Goal: Transaction & Acquisition: Purchase product/service

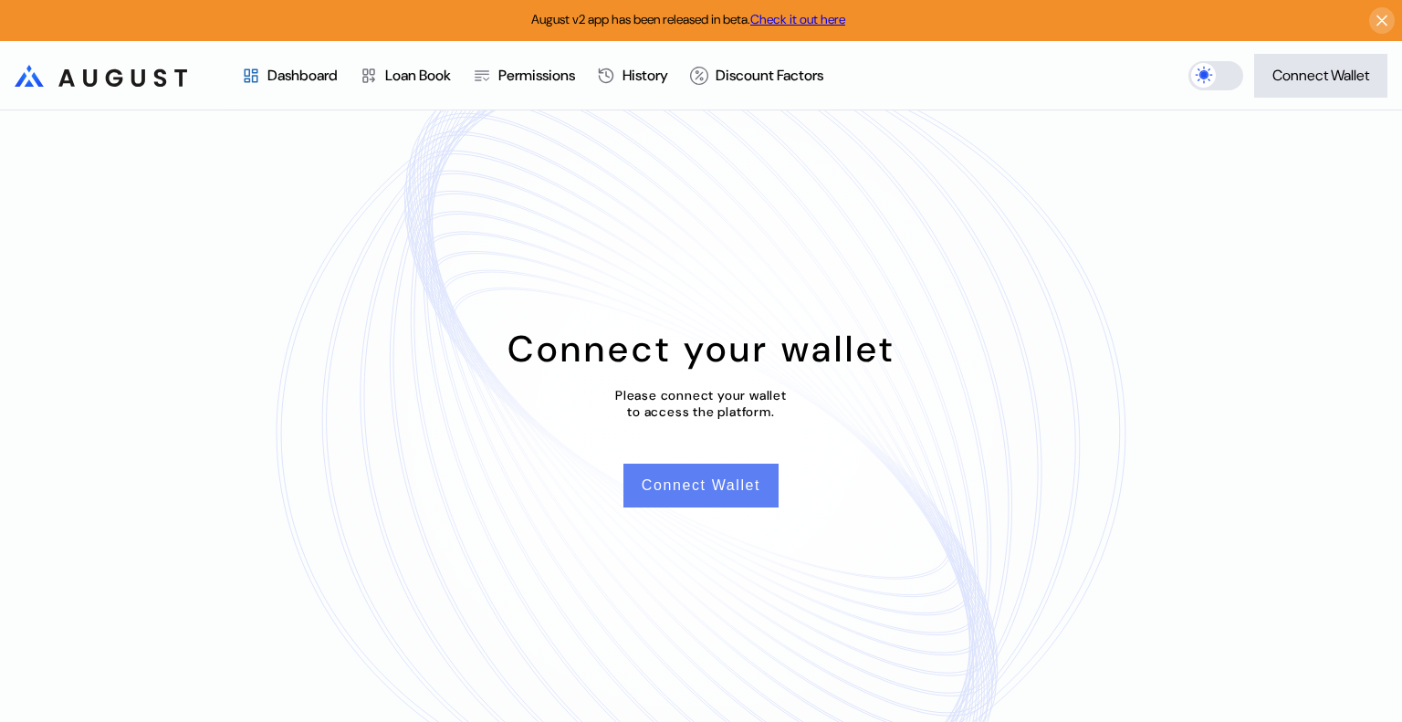
click at [665, 489] on button "Connect Wallet" at bounding box center [700, 486] width 155 height 44
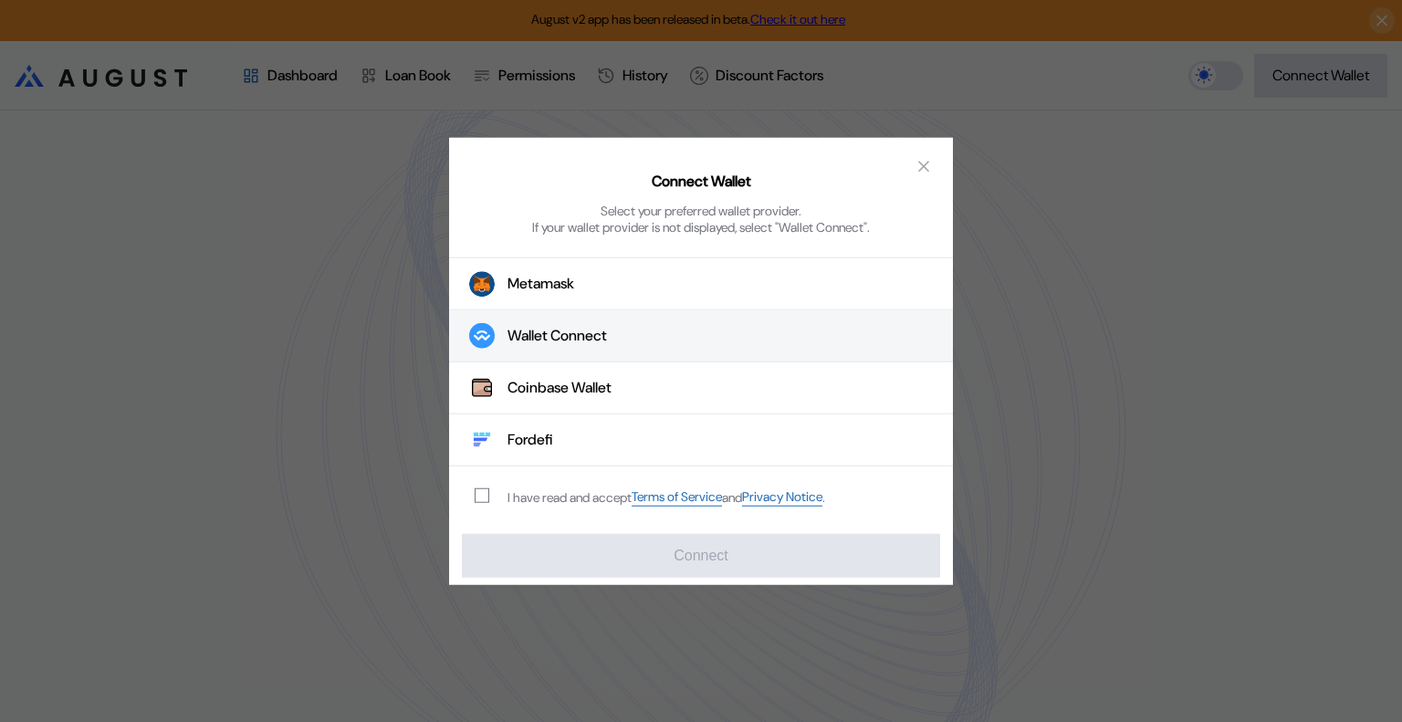
click at [586, 337] on div "Wallet Connect" at bounding box center [556, 336] width 99 height 19
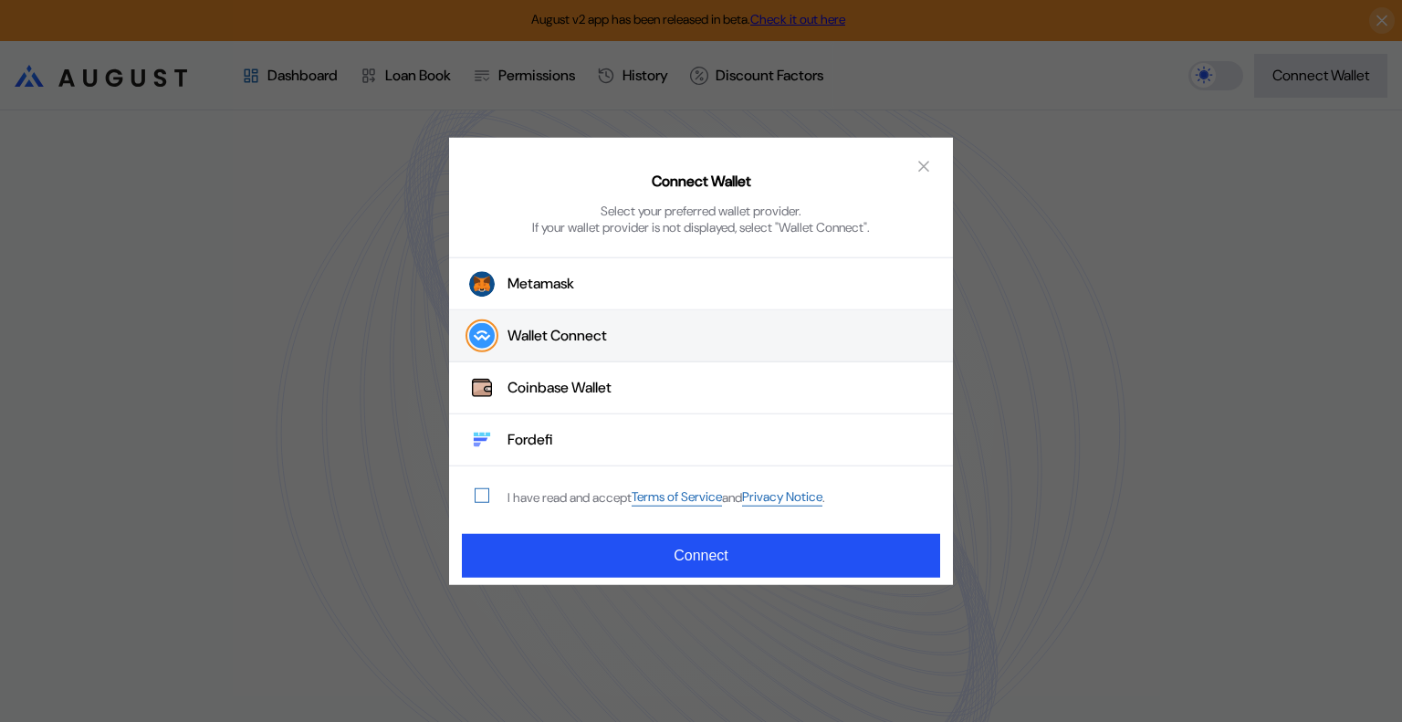
click at [482, 496] on span "modal" at bounding box center [481, 495] width 13 height 13
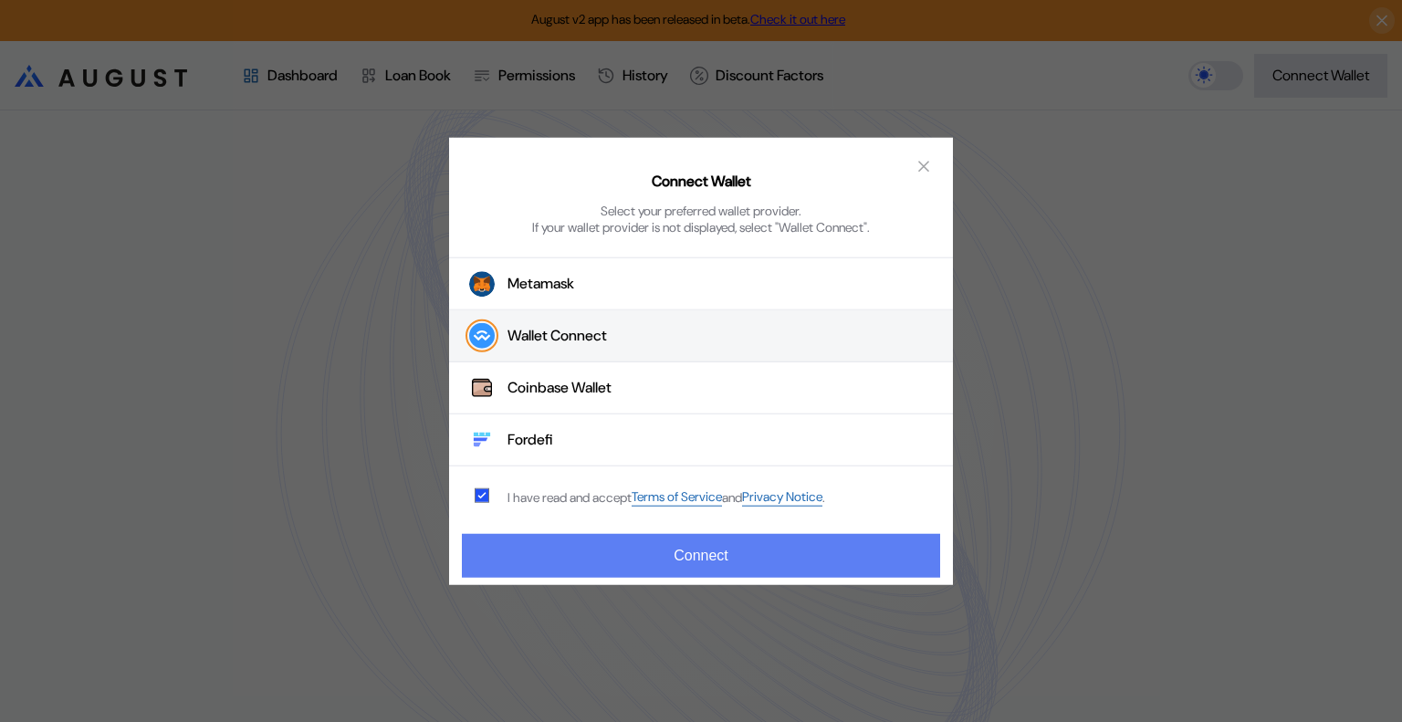
click at [718, 557] on button "Connect" at bounding box center [701, 556] width 478 height 44
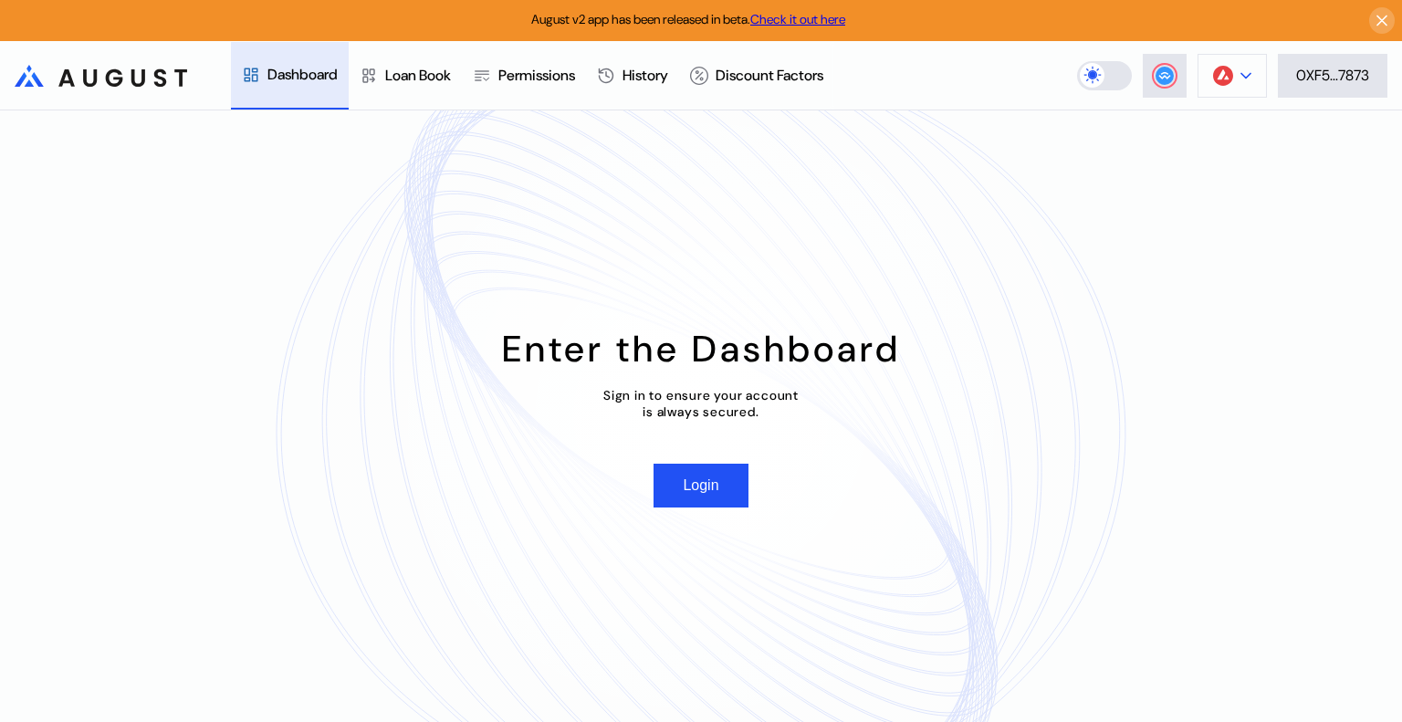
click at [1228, 73] on img at bounding box center [1223, 76] width 20 height 20
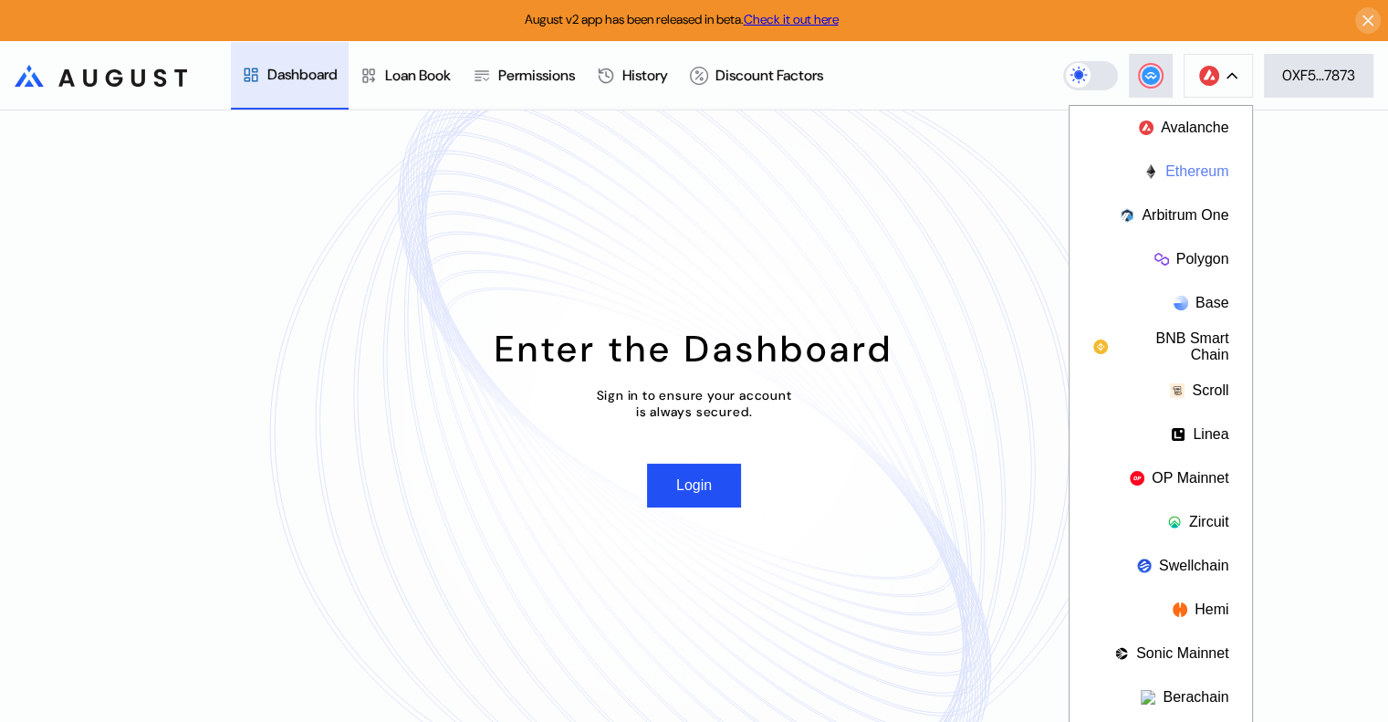
click at [1197, 162] on button "Ethereum" at bounding box center [1161, 172] width 183 height 44
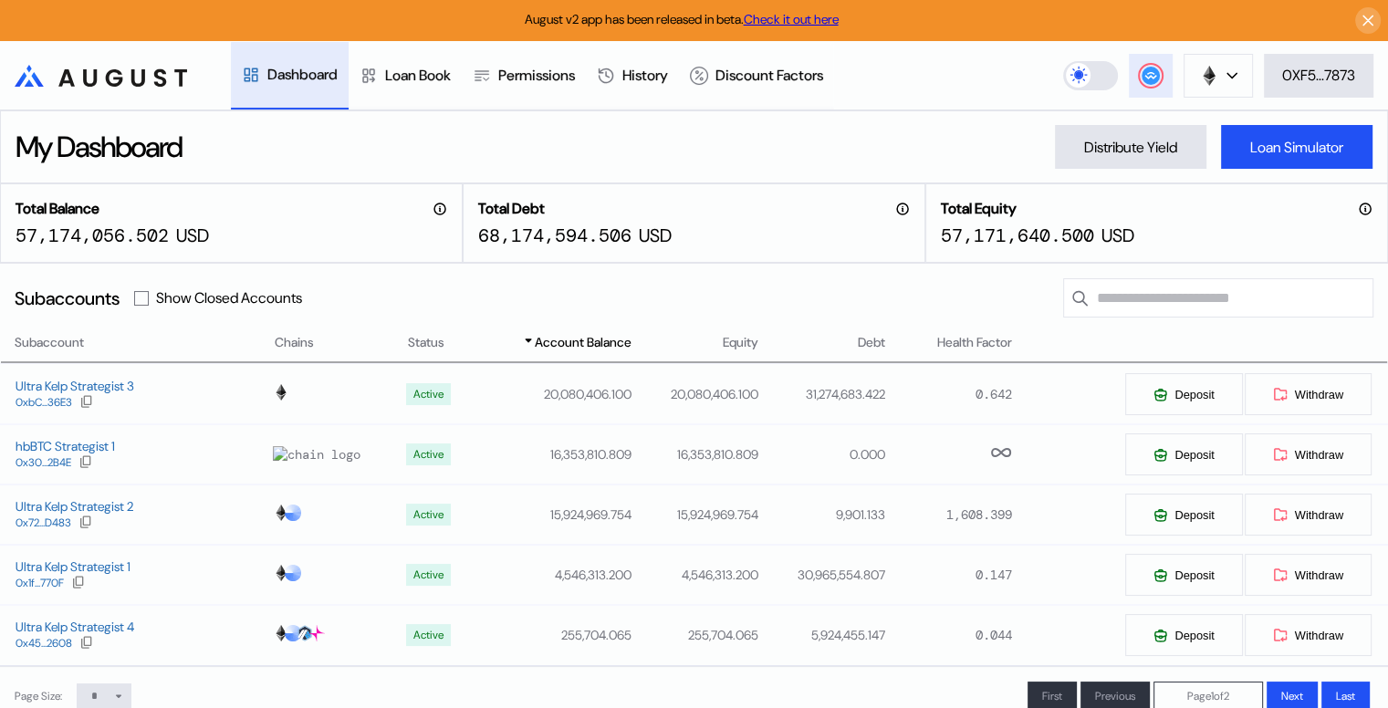
click at [1143, 76] on circle at bounding box center [1151, 76] width 18 height 18
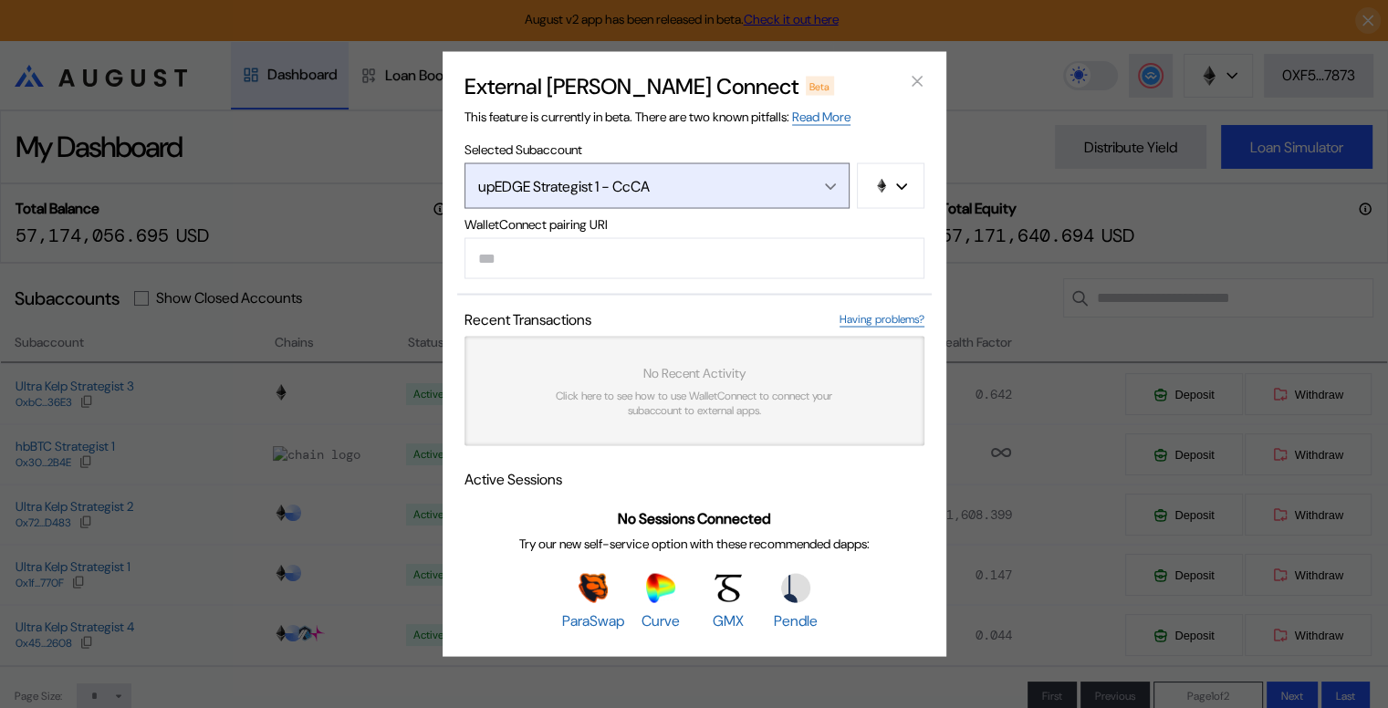
click at [825, 183] on icon "Open menu" at bounding box center [830, 186] width 11 height 7
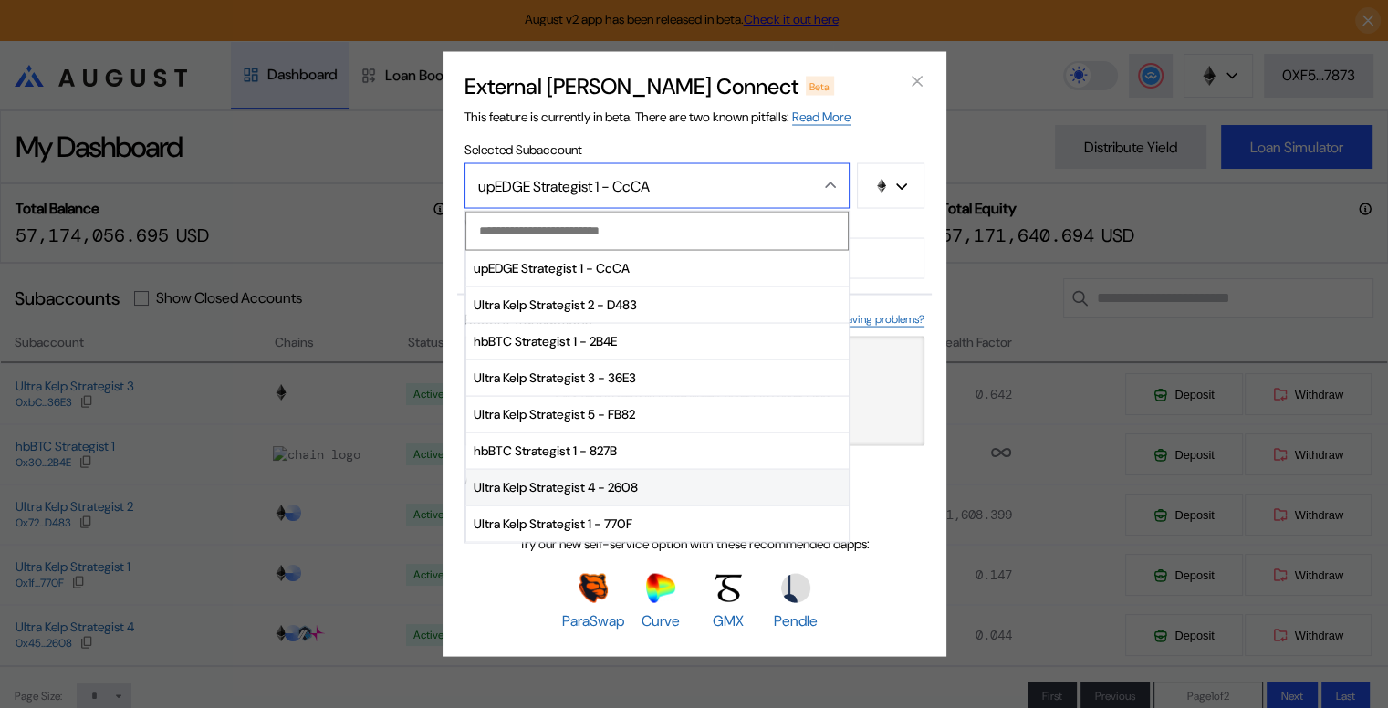
click at [568, 486] on span "Ultra Kelp Strategist 4 - 2608" at bounding box center [657, 487] width 382 height 37
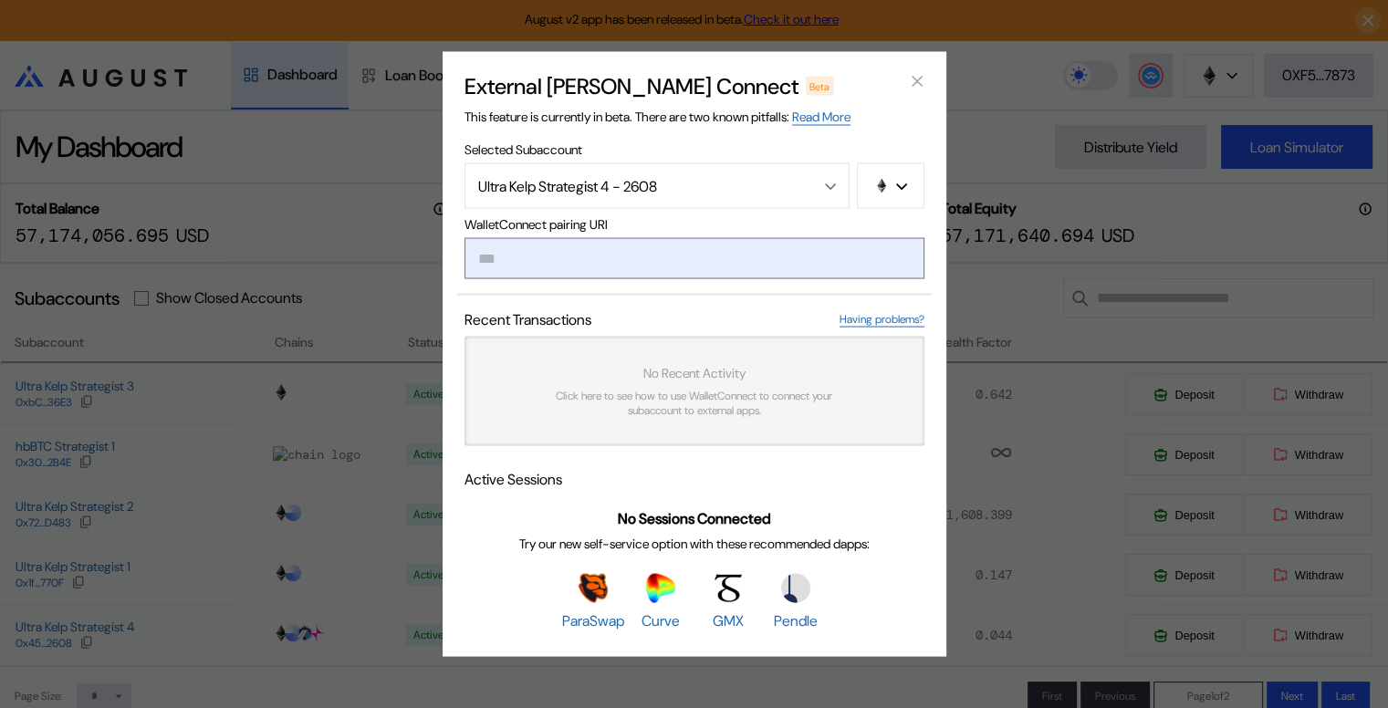
click at [555, 264] on input "modal" at bounding box center [695, 258] width 460 height 41
paste input "**********"
type input "**********"
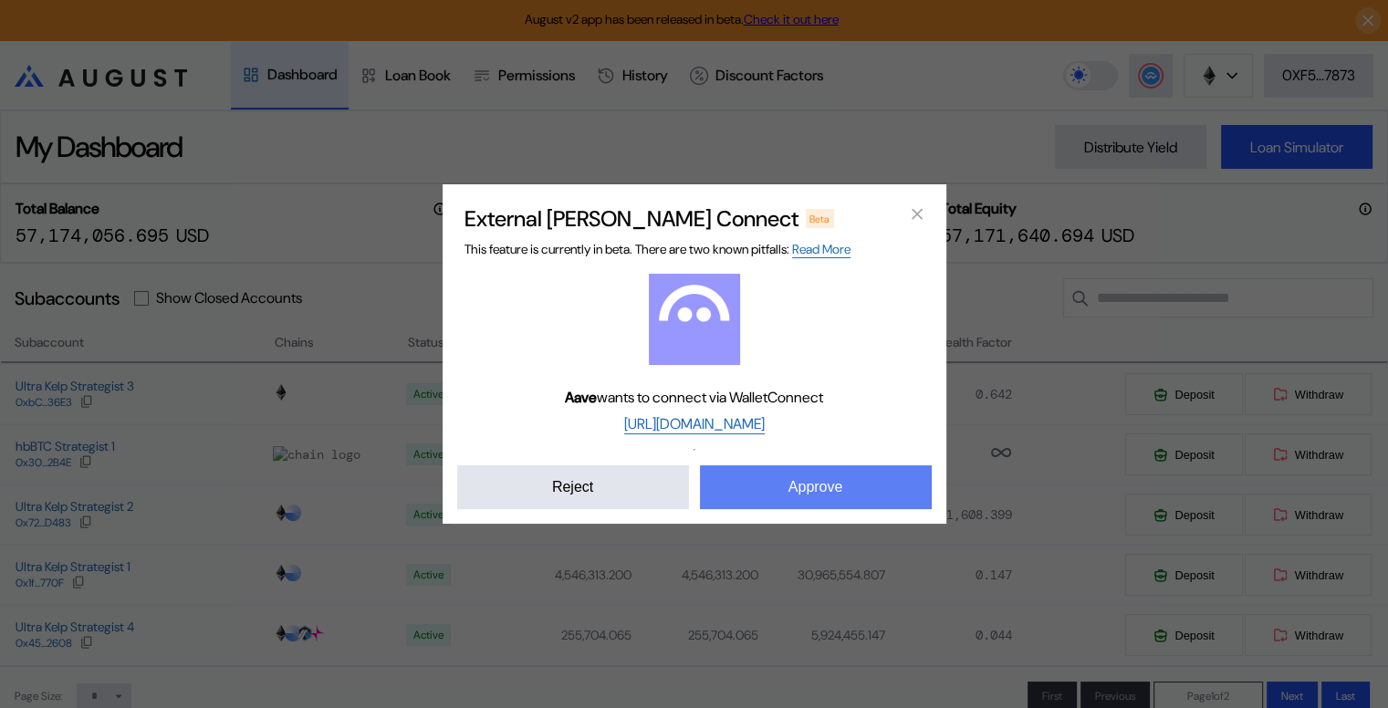
click at [793, 487] on button "Approve" at bounding box center [816, 487] width 232 height 44
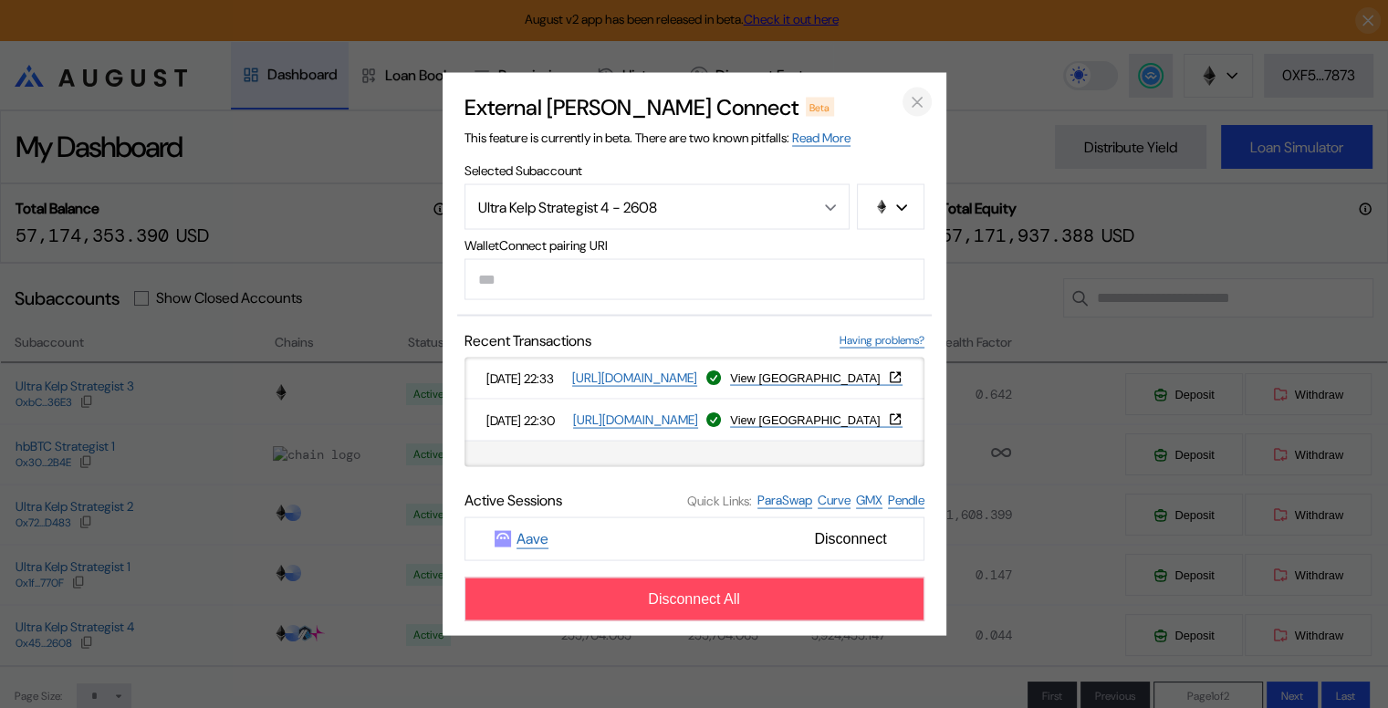
click at [921, 99] on icon "close modal" at bounding box center [917, 101] width 18 height 19
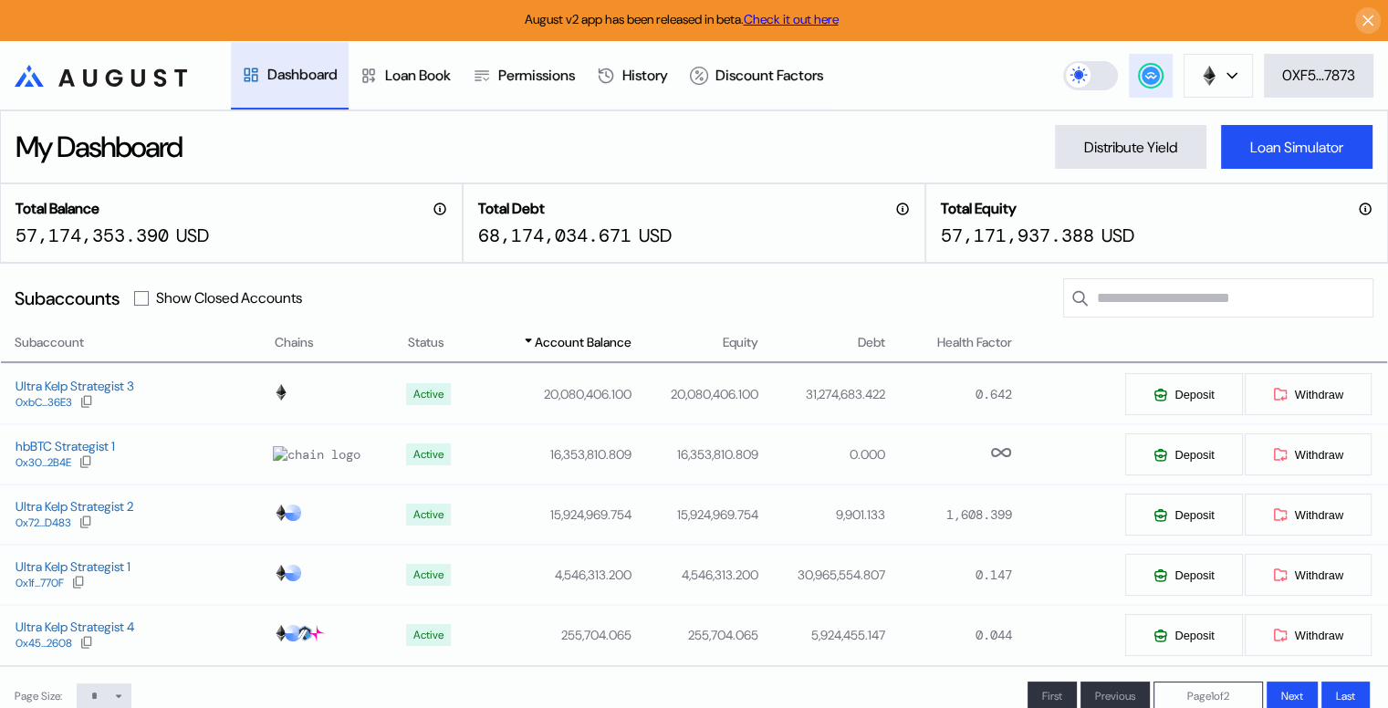
click at [1150, 79] on circle at bounding box center [1151, 76] width 18 height 18
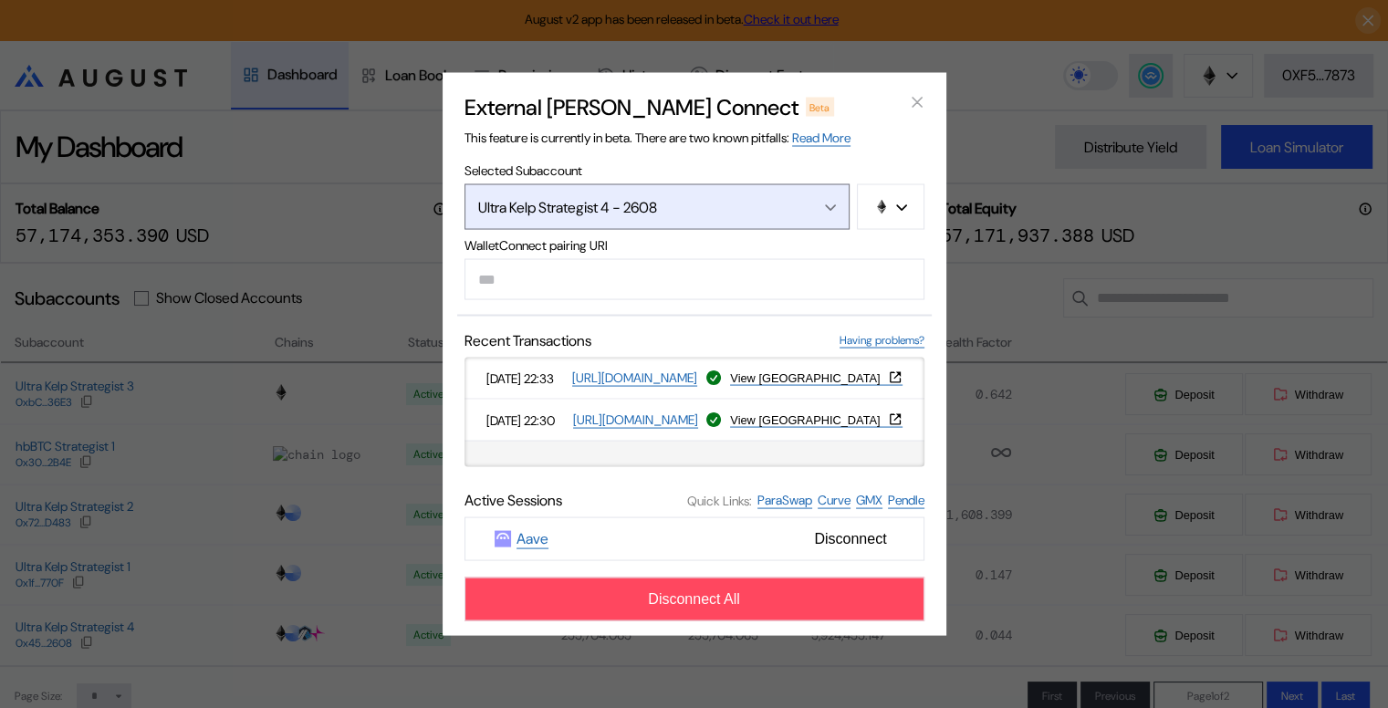
click at [825, 207] on icon "Open menu" at bounding box center [830, 207] width 11 height 7
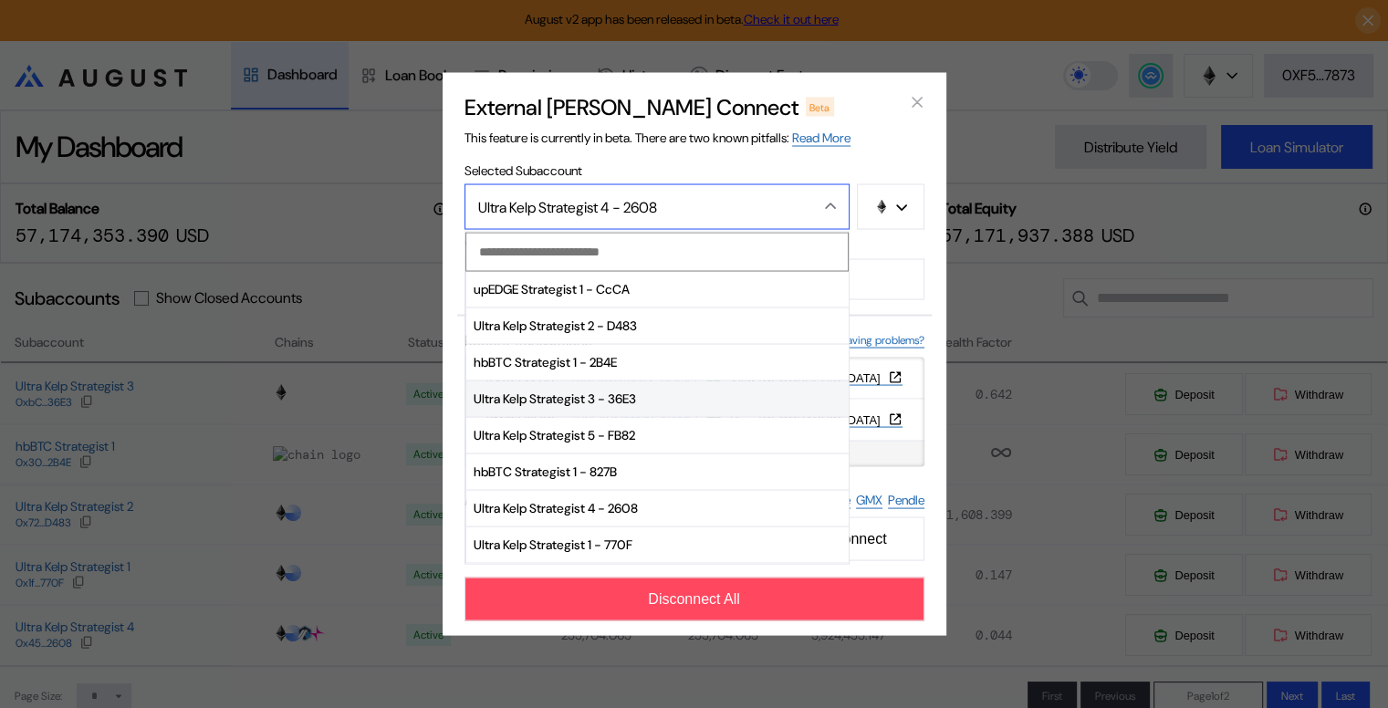
click at [585, 397] on span "Ultra Kelp Strategist 3 - 36E3" at bounding box center [657, 399] width 382 height 37
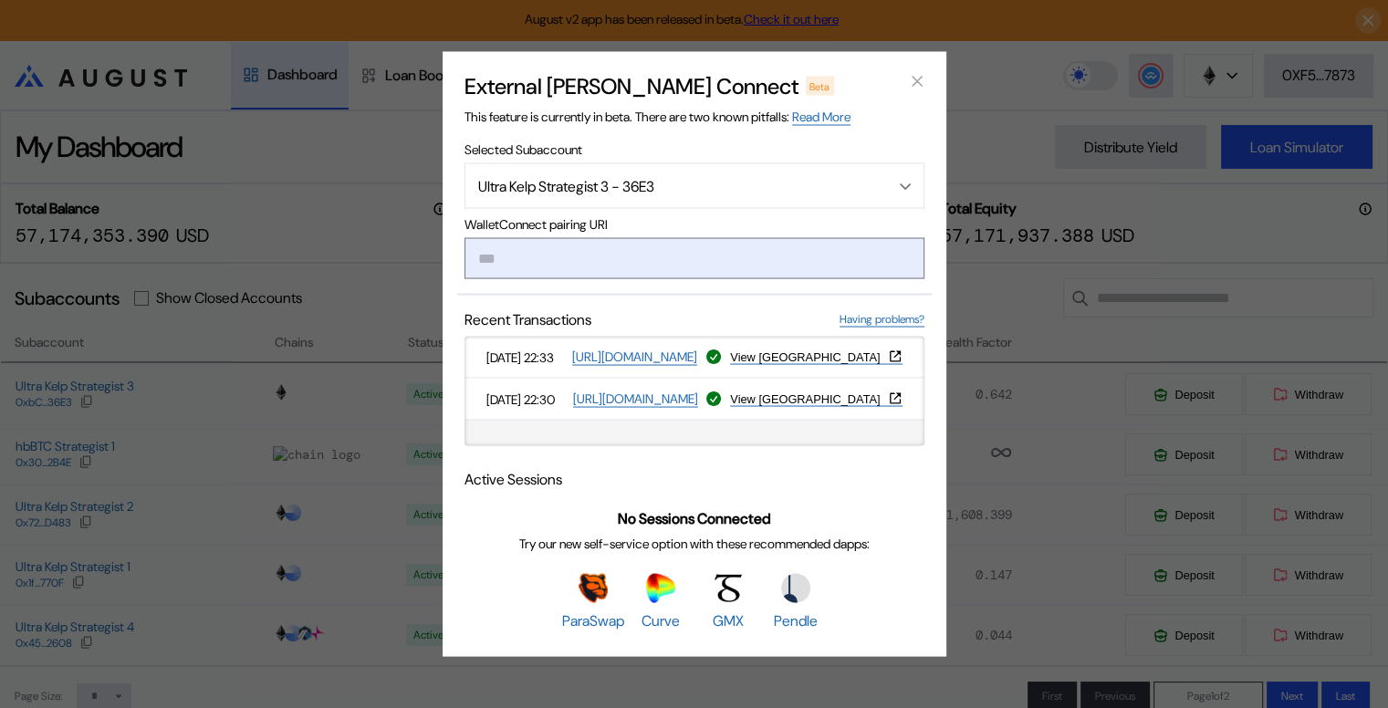
click at [559, 262] on input "modal" at bounding box center [695, 258] width 460 height 41
type input "**********"
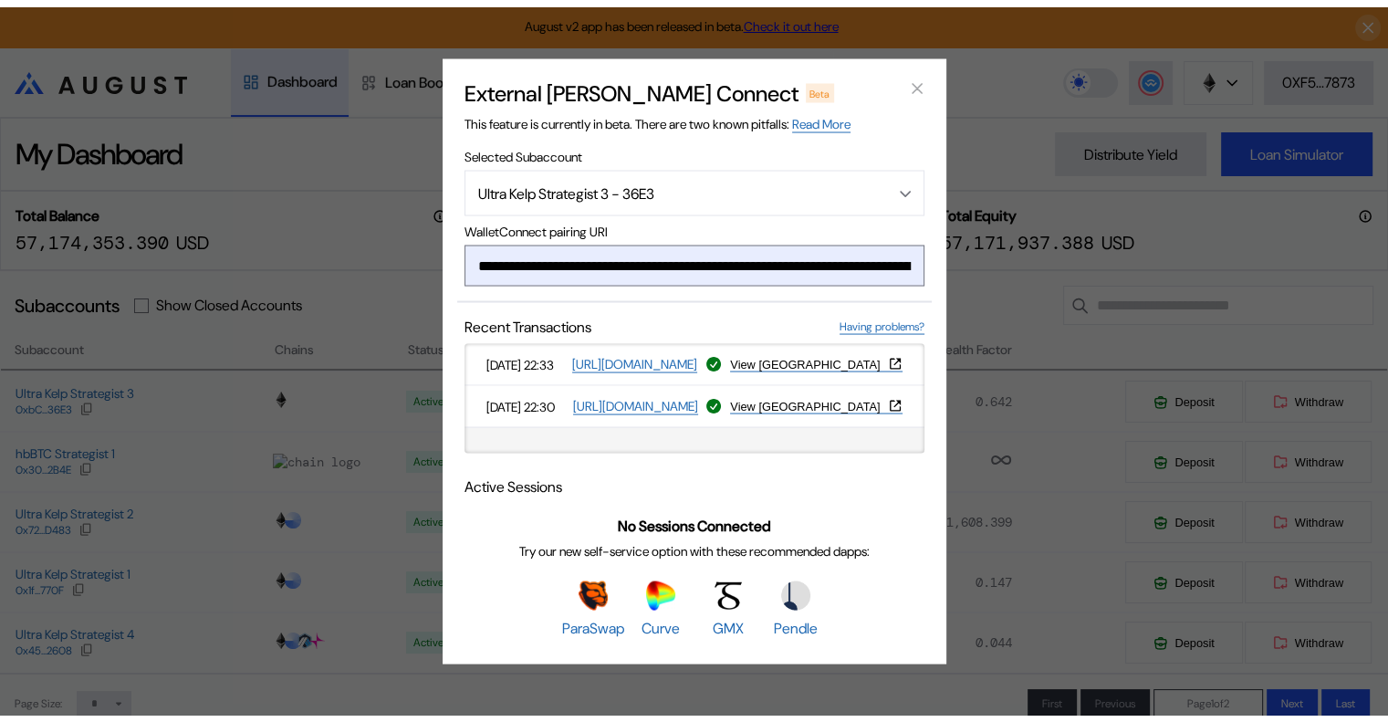
scroll to position [0, 1081]
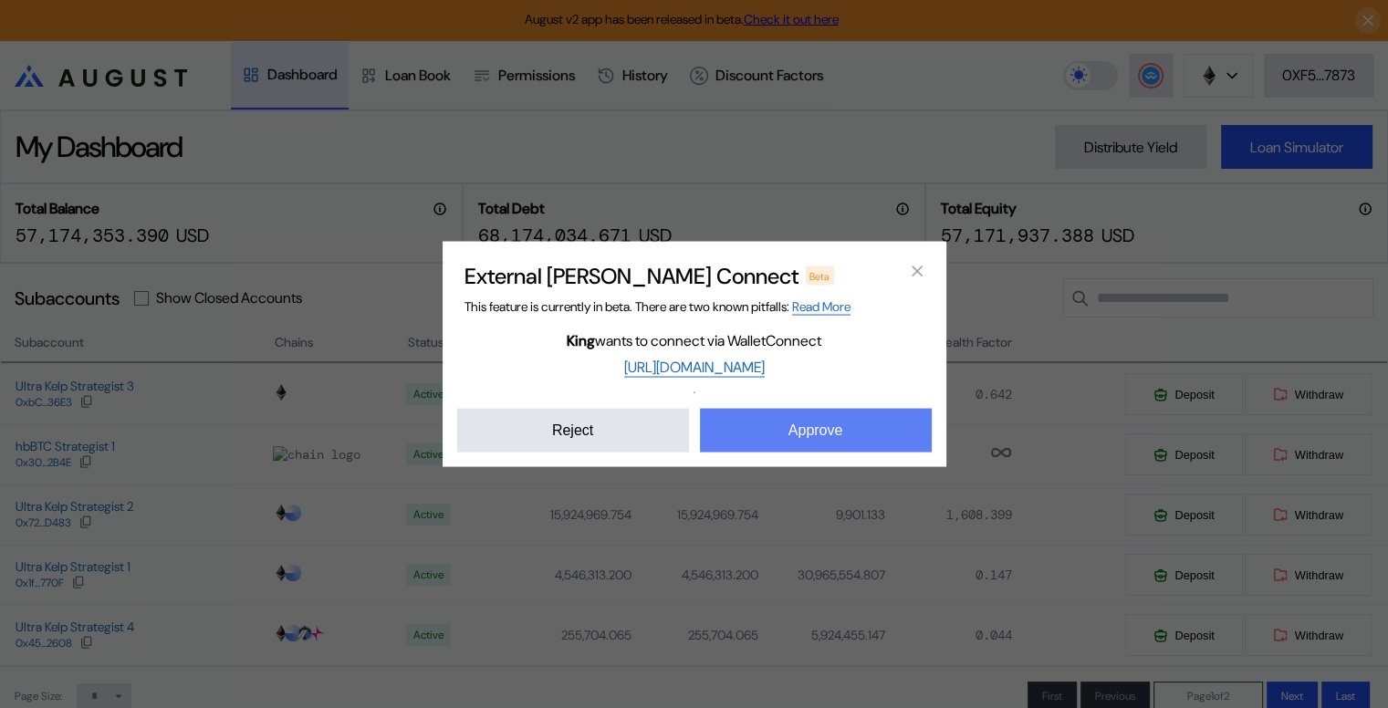
click at [812, 432] on button "Approve" at bounding box center [816, 431] width 232 height 44
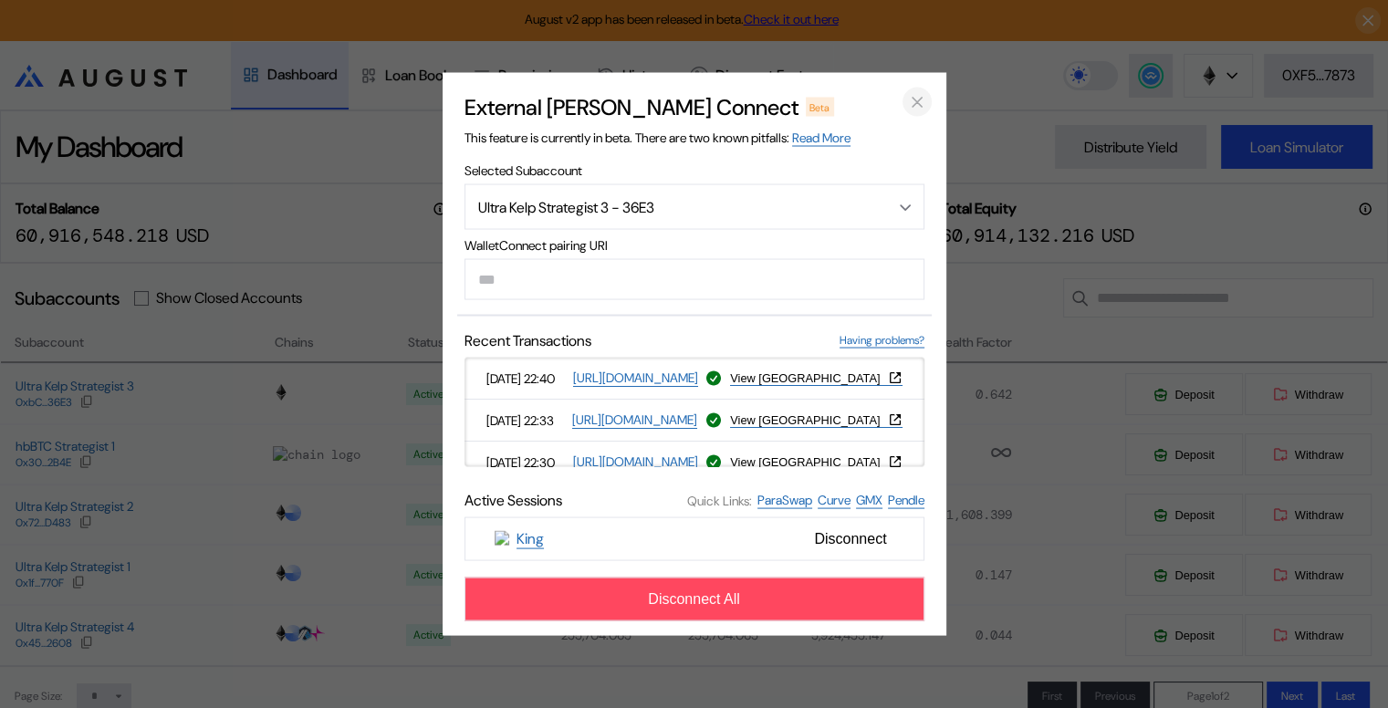
click at [913, 98] on icon "close modal" at bounding box center [917, 102] width 9 height 9
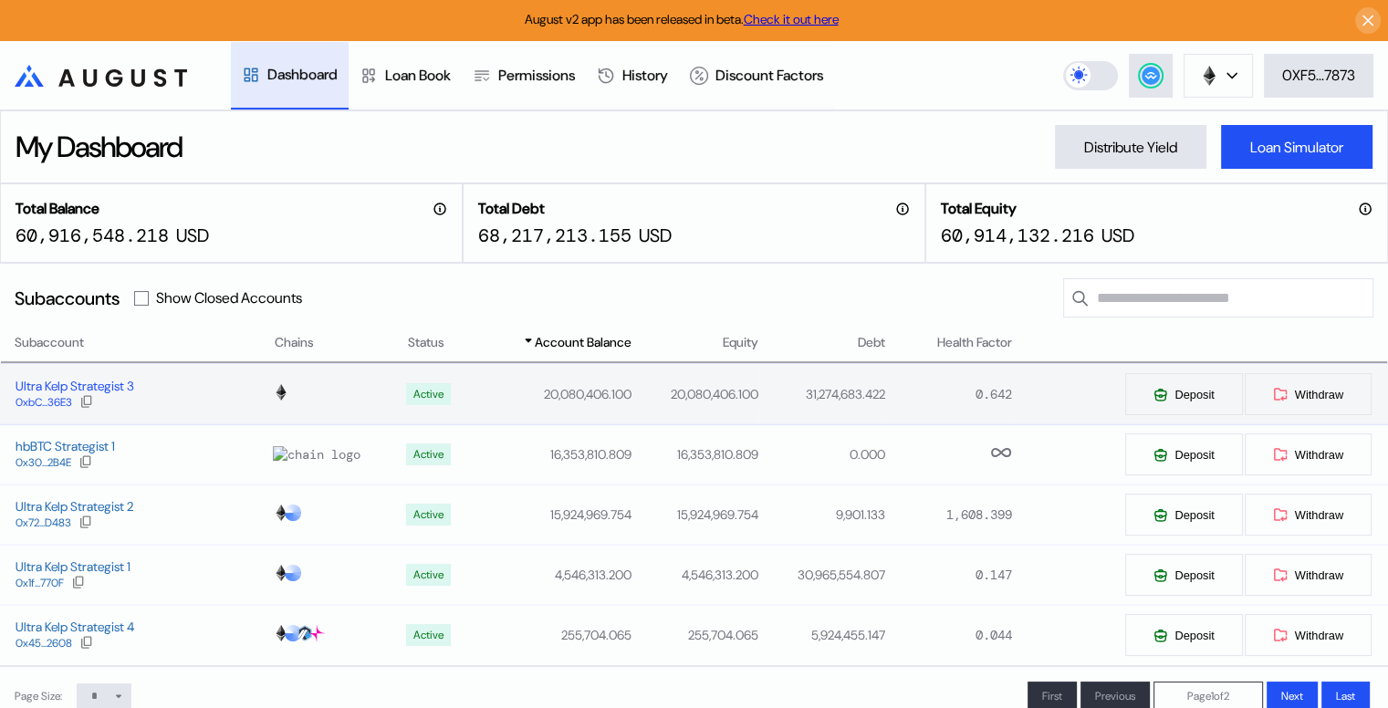
click at [53, 383] on div "Ultra Kelp Strategist 3" at bounding box center [75, 386] width 119 height 16
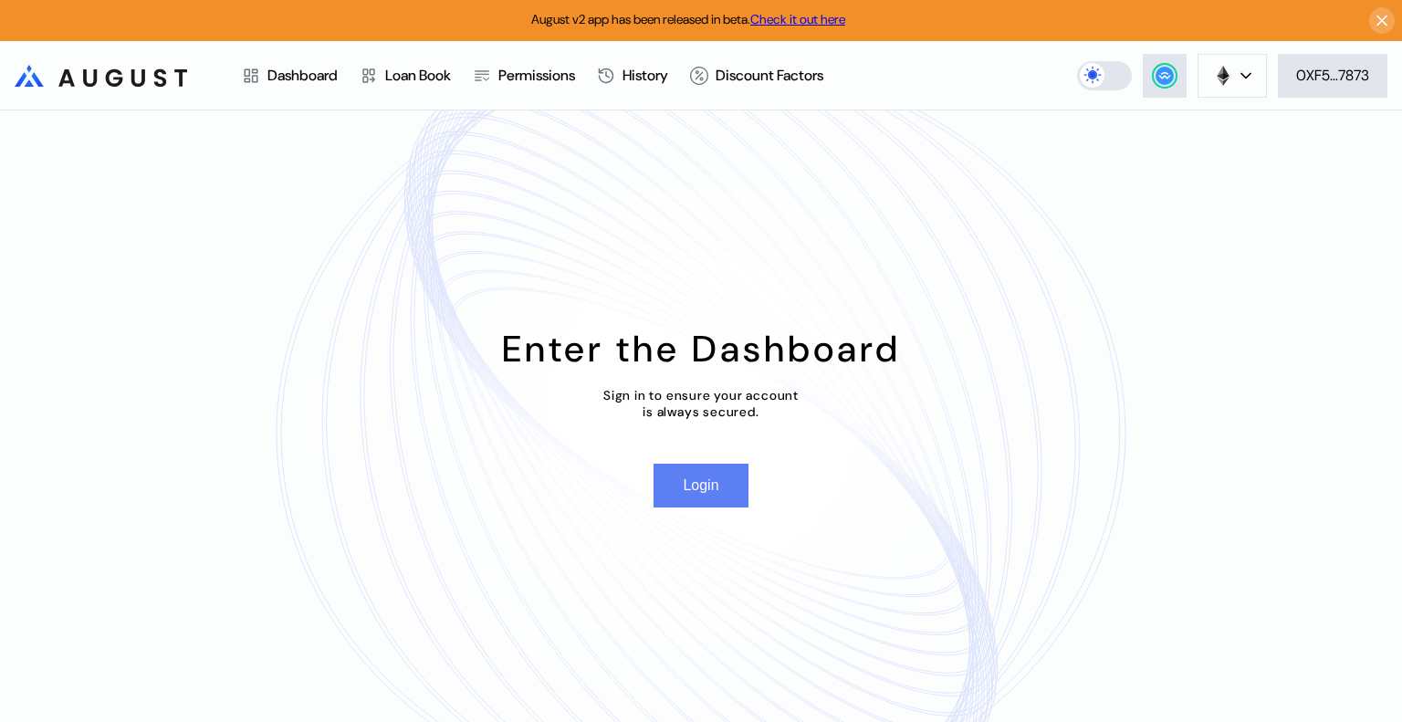
click at [715, 481] on button "Login" at bounding box center [700, 486] width 94 height 44
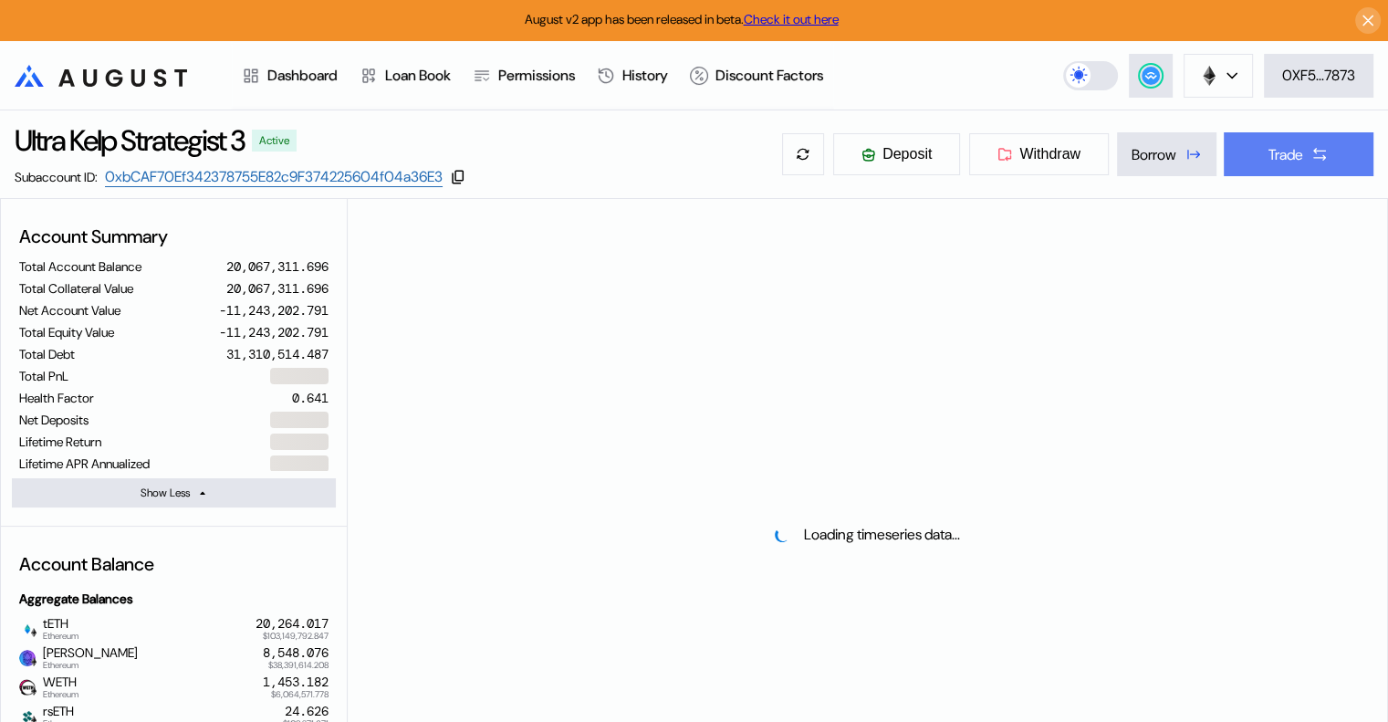
select select "*"
click at [1329, 158] on button "Trade" at bounding box center [1299, 154] width 150 height 44
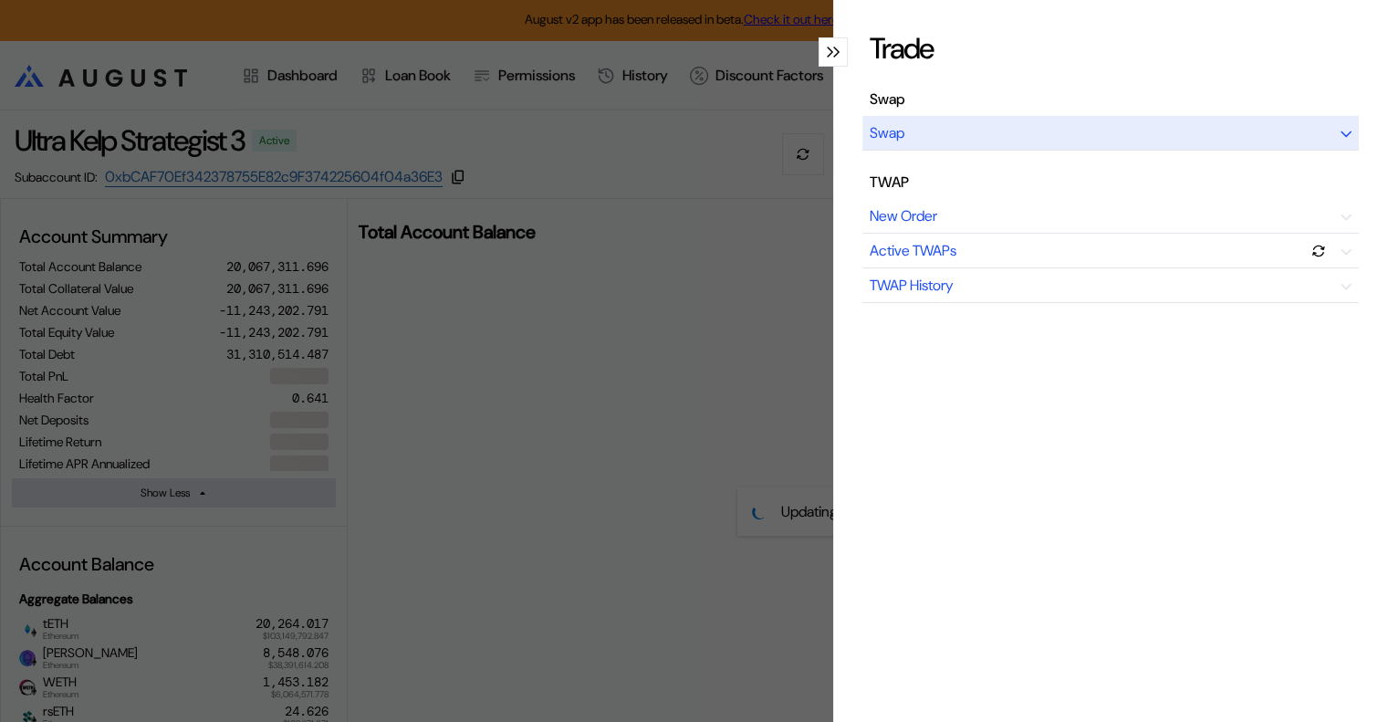
click at [1269, 135] on div "Swap" at bounding box center [1110, 133] width 496 height 35
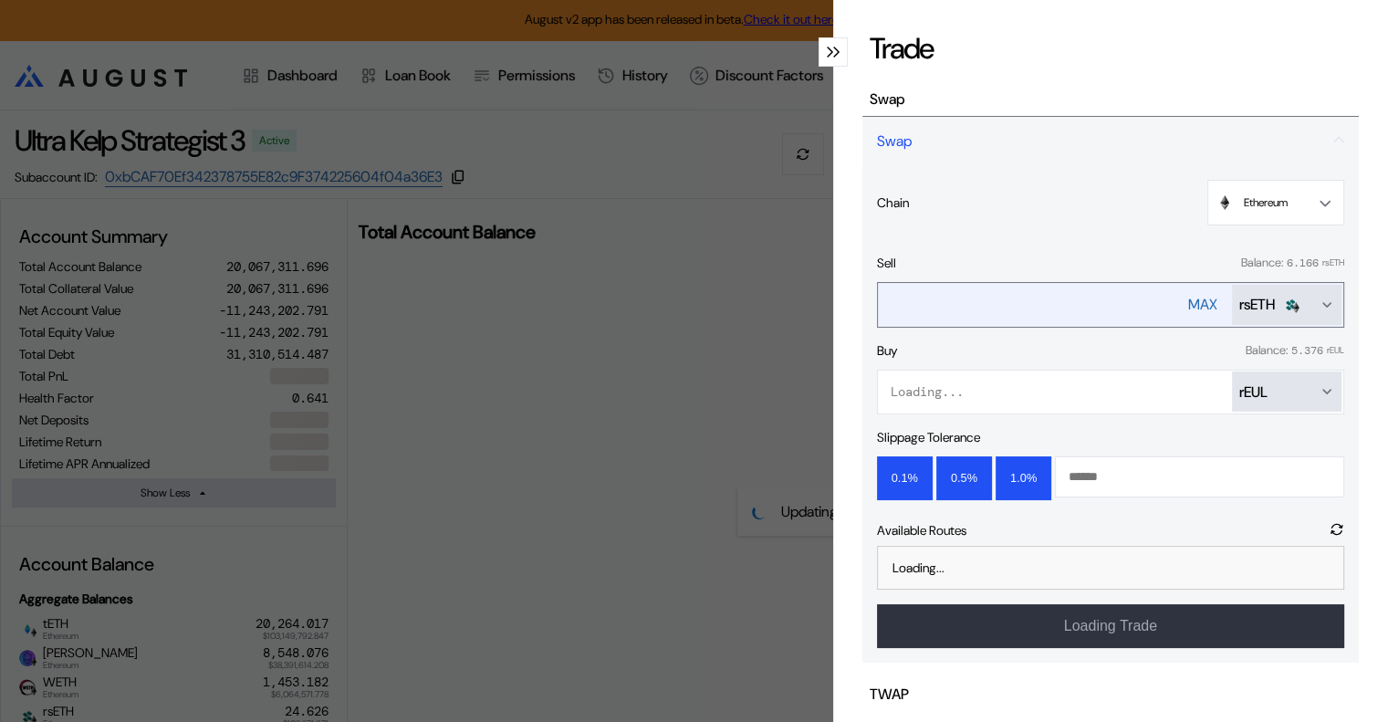
click at [1263, 306] on div "rsETH" at bounding box center [1257, 304] width 36 height 19
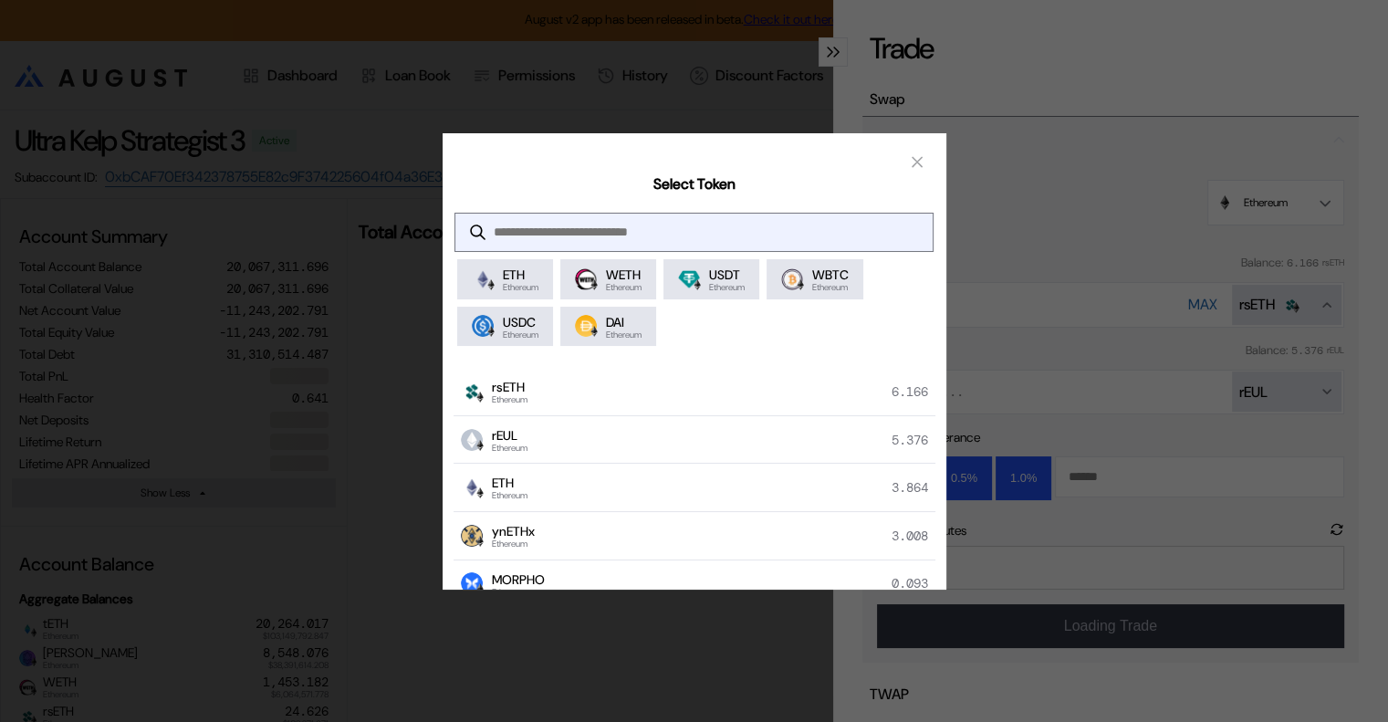
click at [550, 233] on input "modal" at bounding box center [679, 232] width 449 height 37
type input "*"
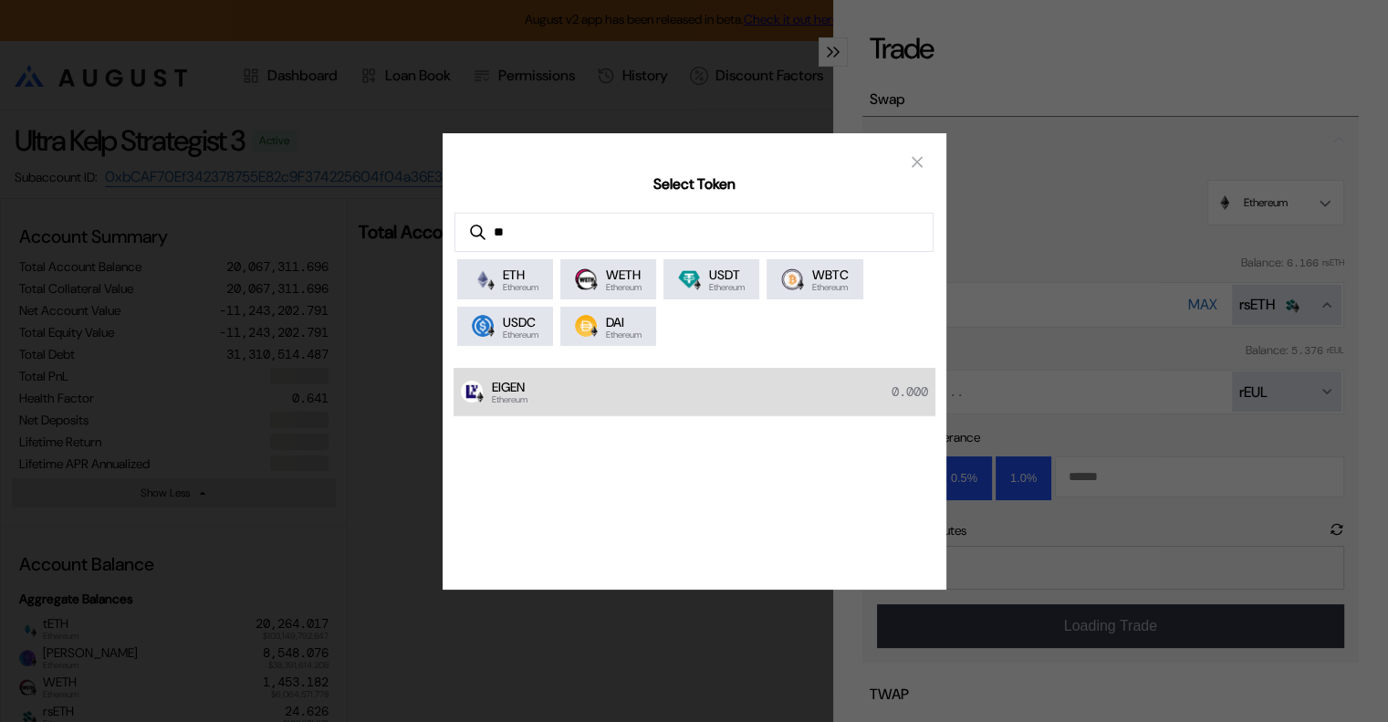
type input "**"
click at [566, 390] on div "EIGEN Ethereum 0.000" at bounding box center [695, 392] width 482 height 48
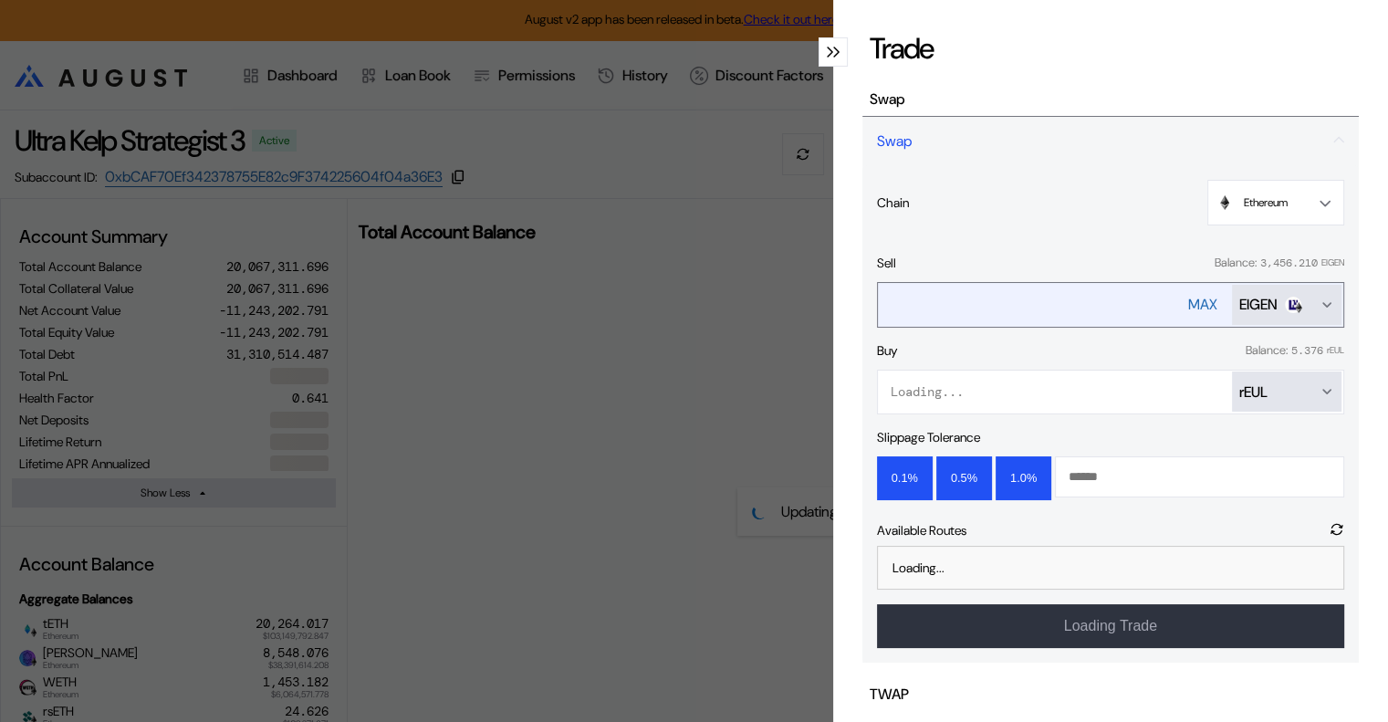
click at [1188, 302] on div "MAX" at bounding box center [1202, 304] width 29 height 19
type input "**********"
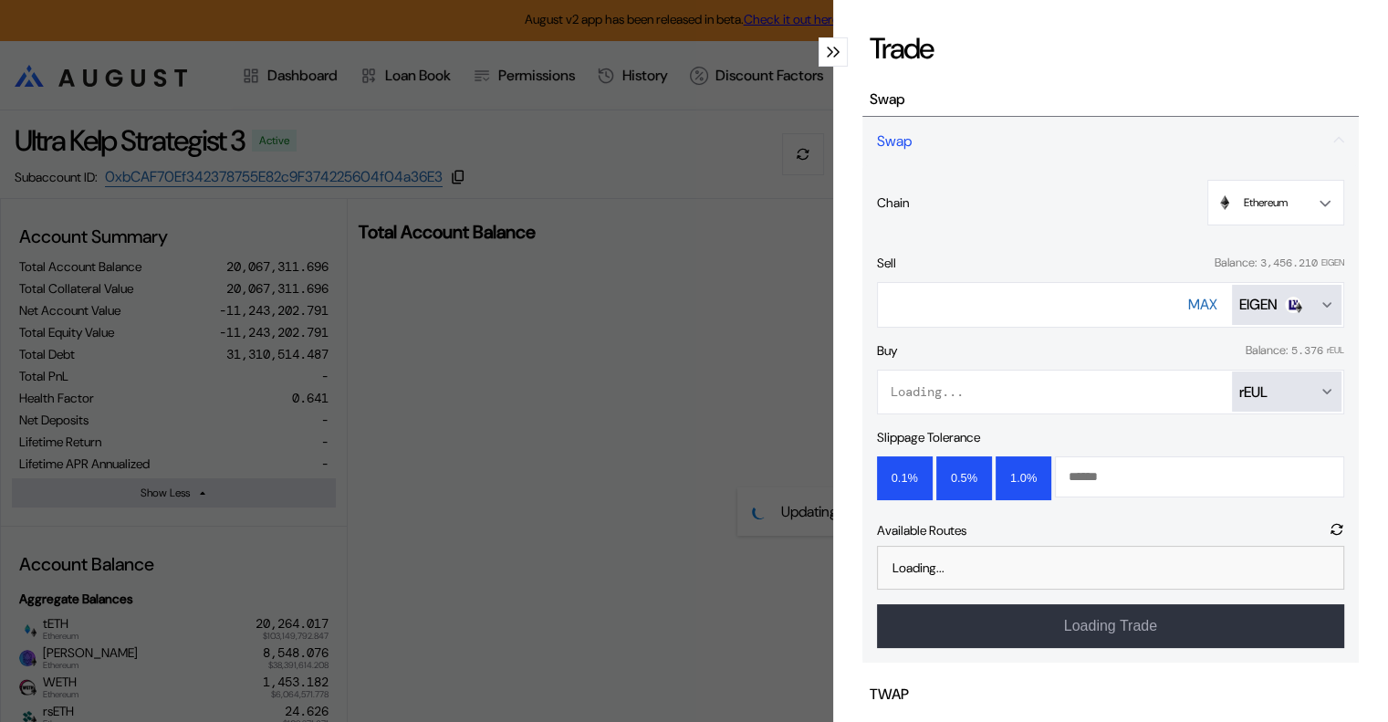
click at [1320, 386] on icon "Open menu for selecting token for payment" at bounding box center [1327, 391] width 15 height 15
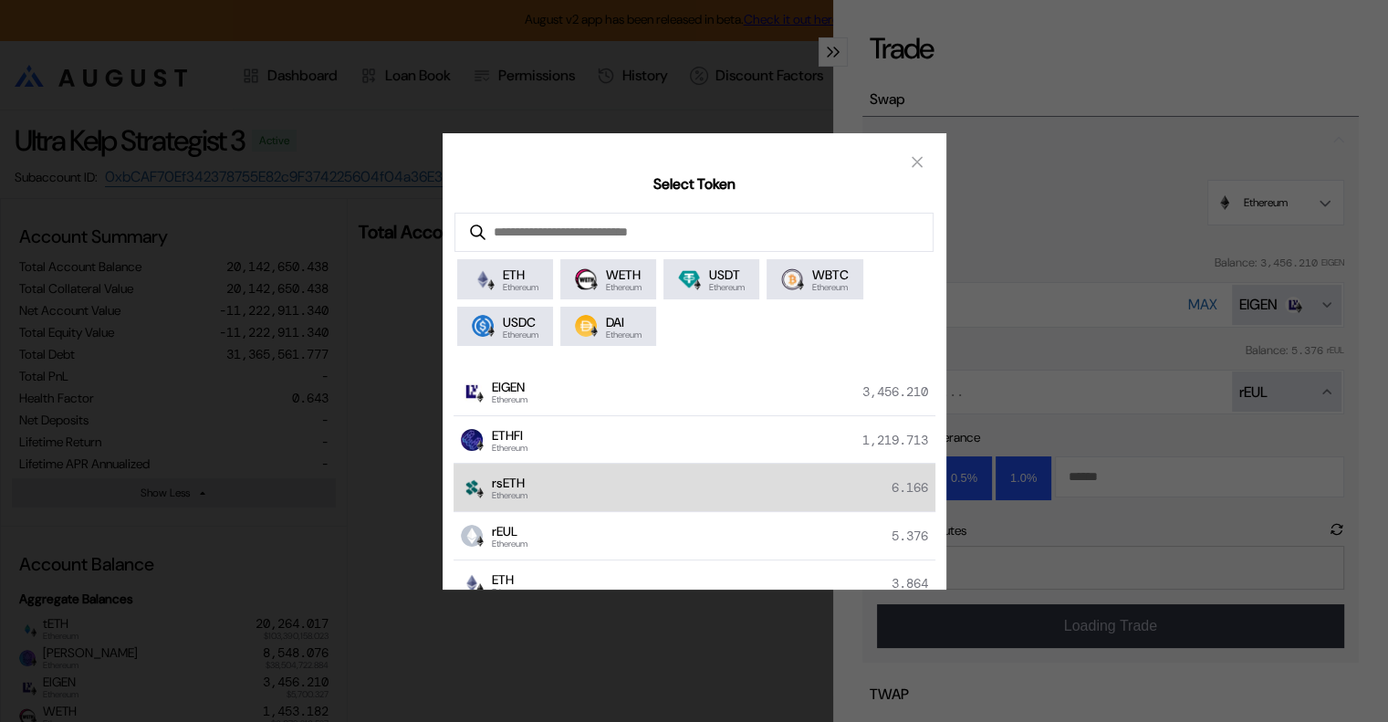
click at [585, 485] on div "rsETH Ethereum 6.166" at bounding box center [695, 488] width 482 height 48
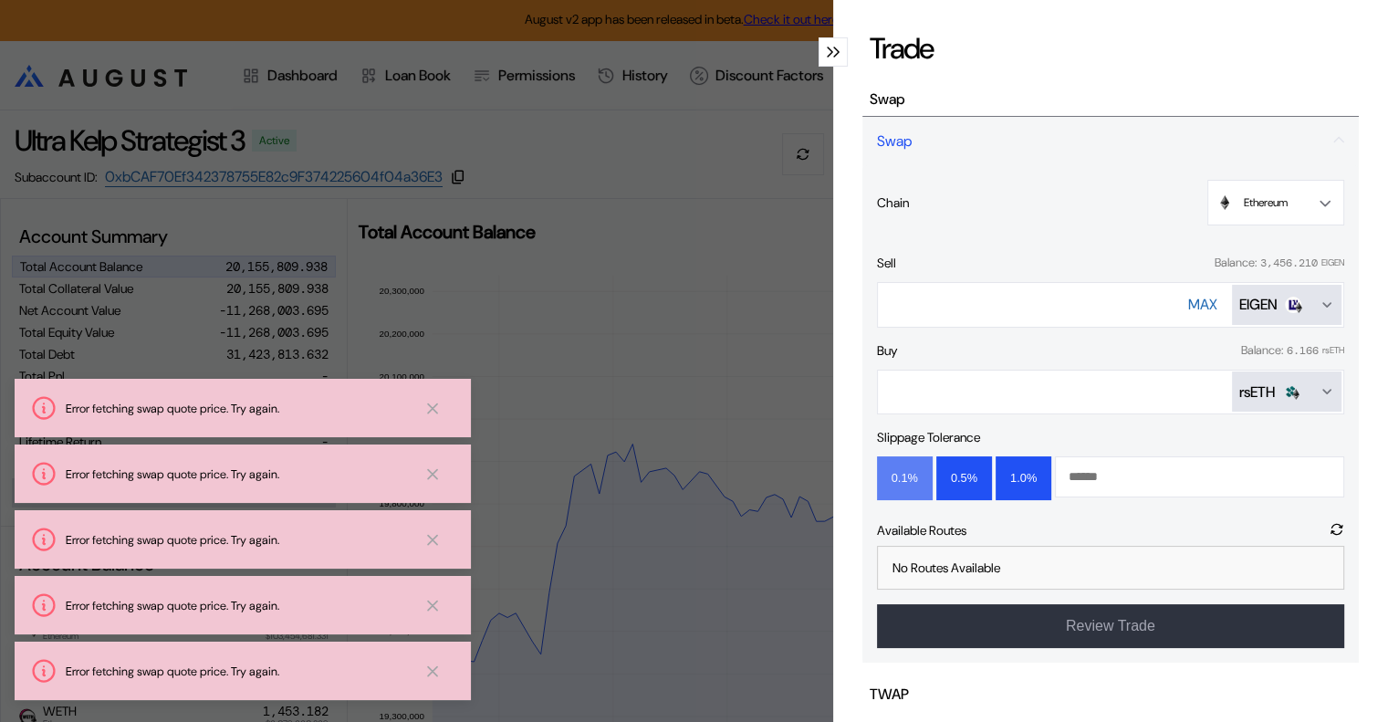
click at [883, 470] on button "0.1%" at bounding box center [905, 478] width 56 height 44
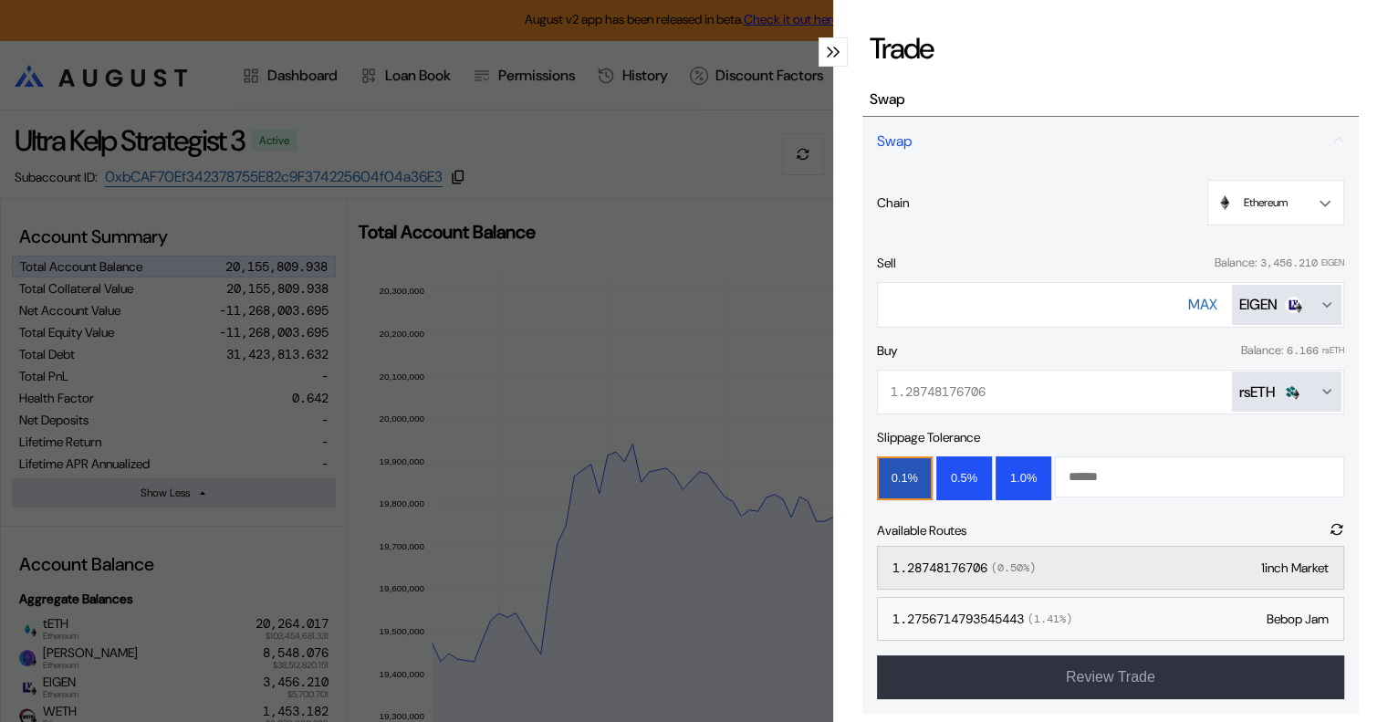
click at [954, 562] on div "1.28748176706 ( 0.50 %)" at bounding box center [964, 567] width 143 height 16
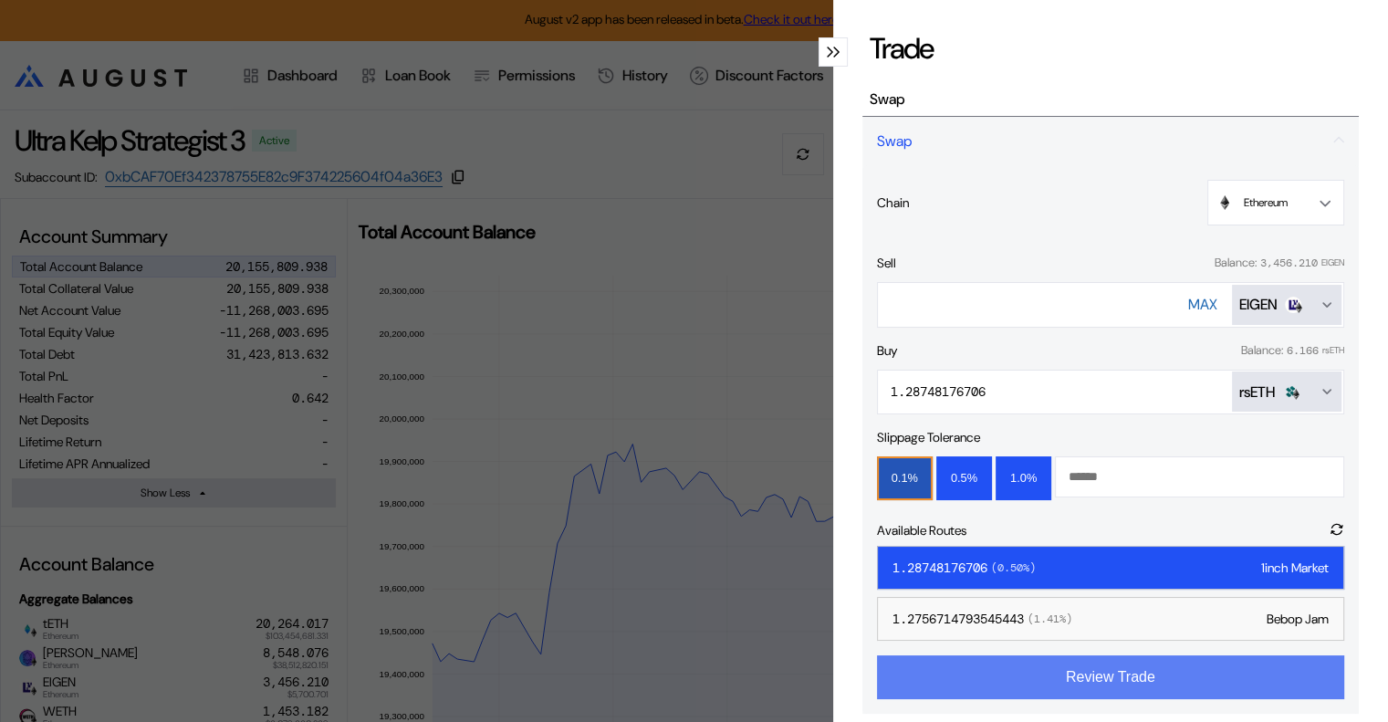
click at [1079, 678] on button "Review Trade" at bounding box center [1110, 677] width 467 height 44
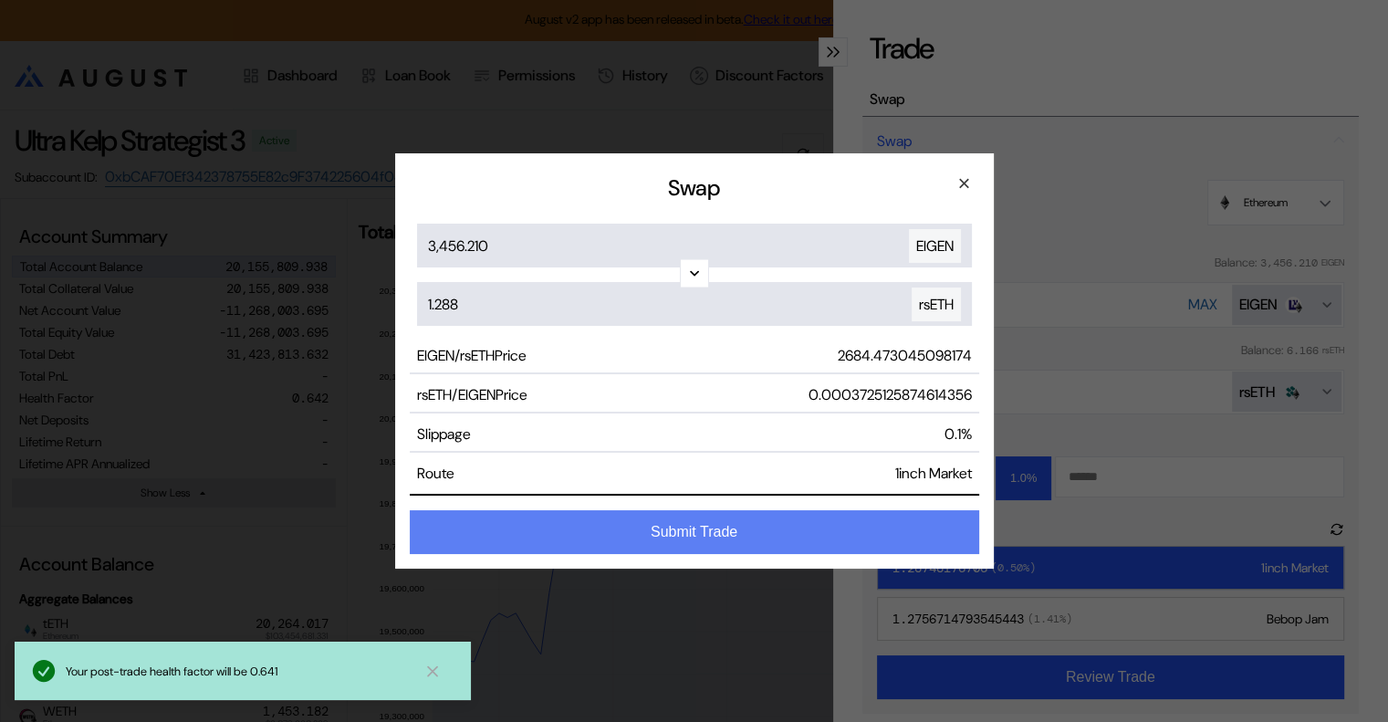
click at [712, 532] on button "Submit Trade" at bounding box center [694, 532] width 569 height 44
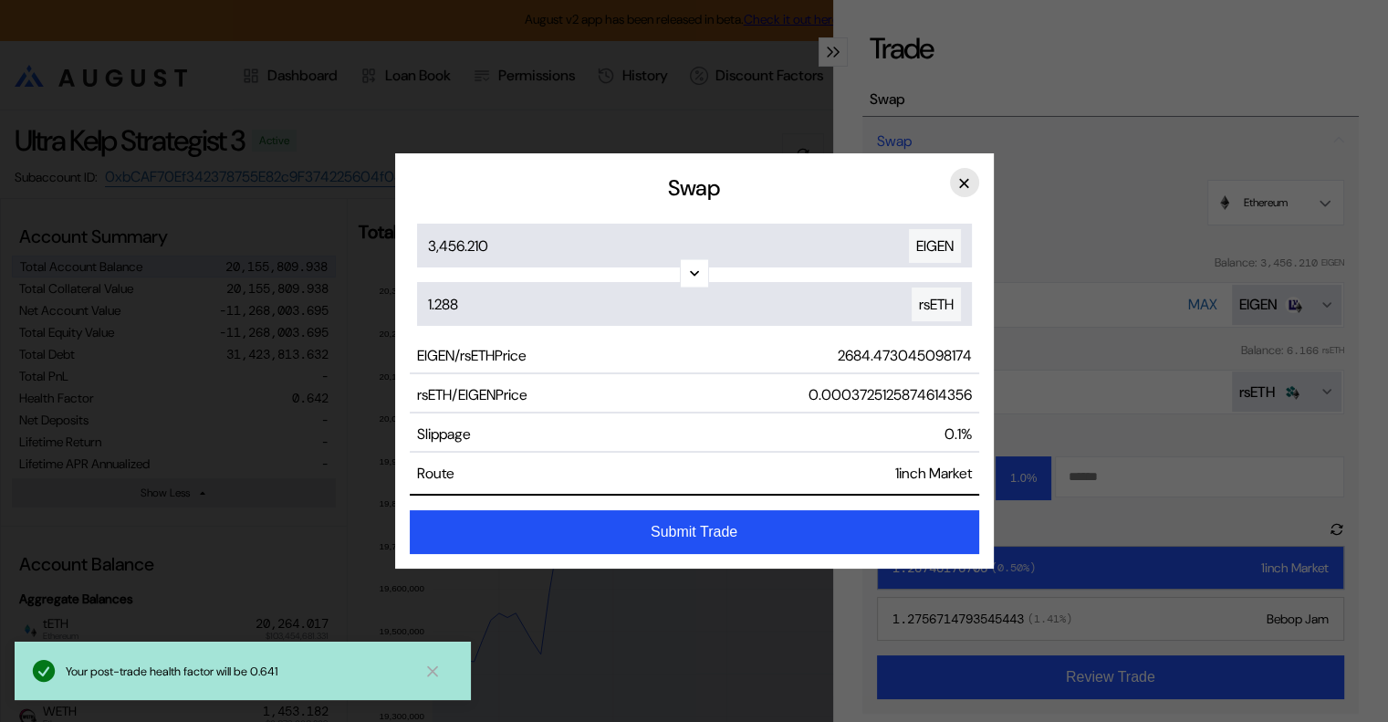
click at [961, 178] on button "×" at bounding box center [964, 182] width 29 height 29
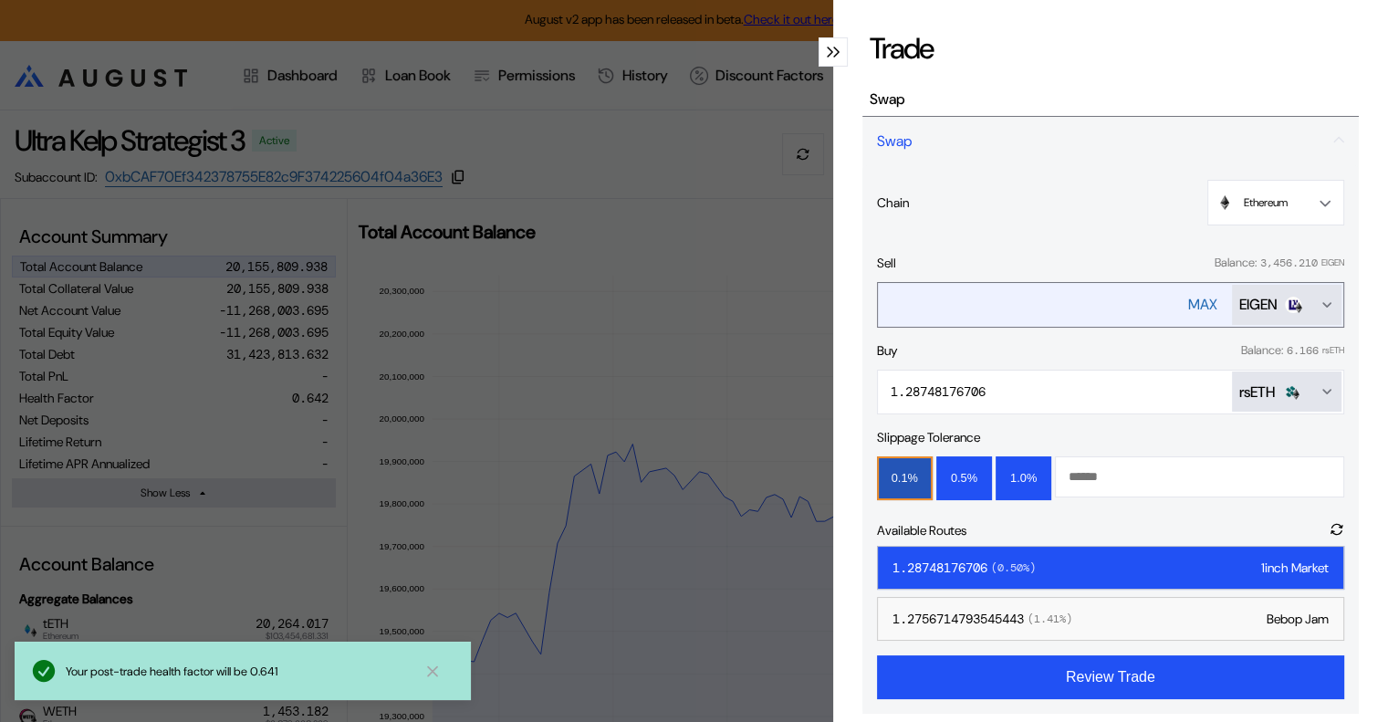
click at [1188, 302] on div "MAX" at bounding box center [1202, 304] width 29 height 19
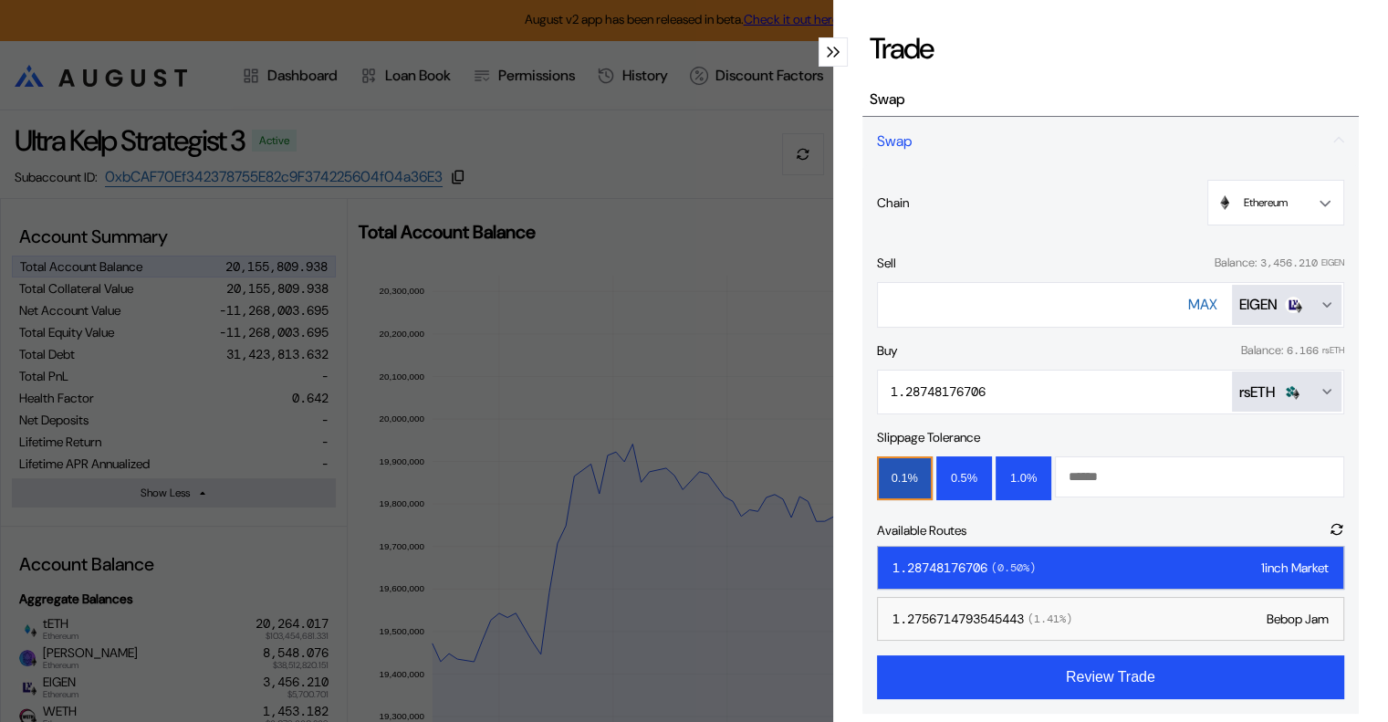
click at [827, 48] on icon "modal" at bounding box center [830, 52] width 6 height 11
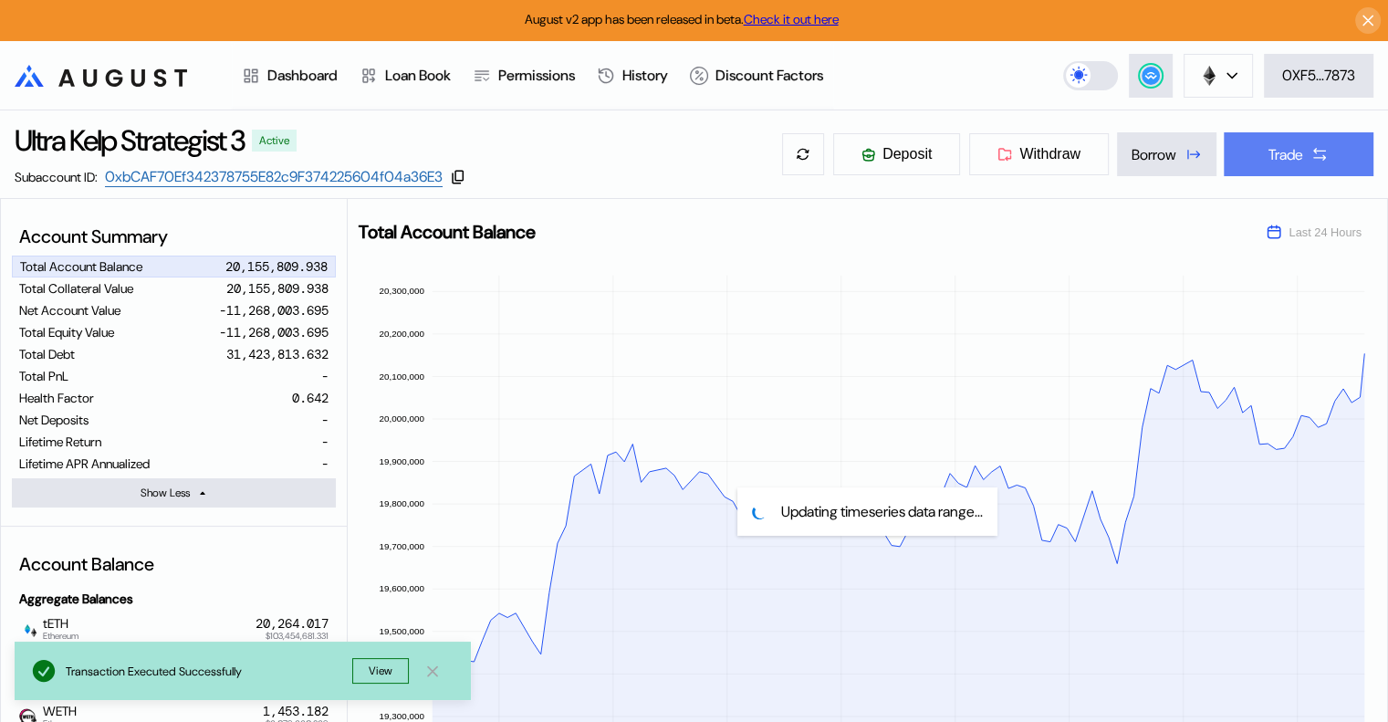
click at [1299, 158] on div "Trade" at bounding box center [1286, 154] width 35 height 19
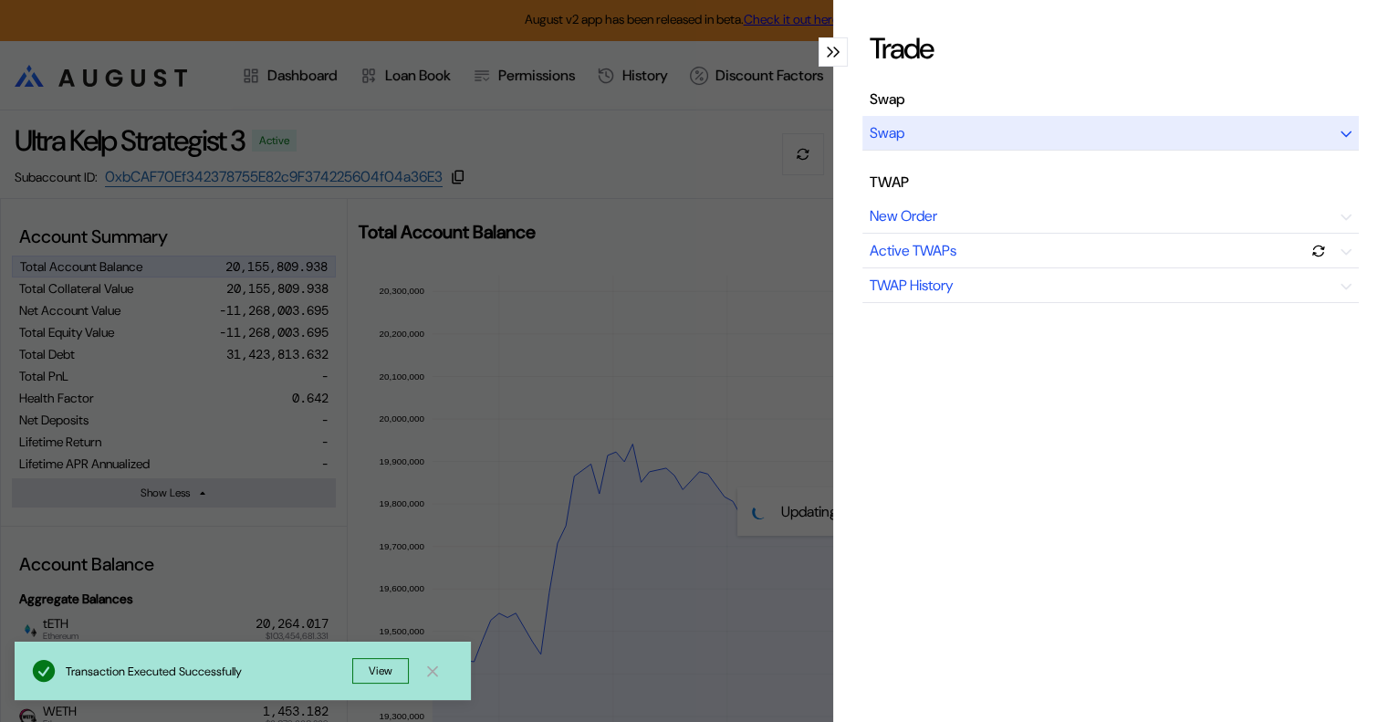
click at [1070, 135] on div "Swap" at bounding box center [1110, 133] width 496 height 35
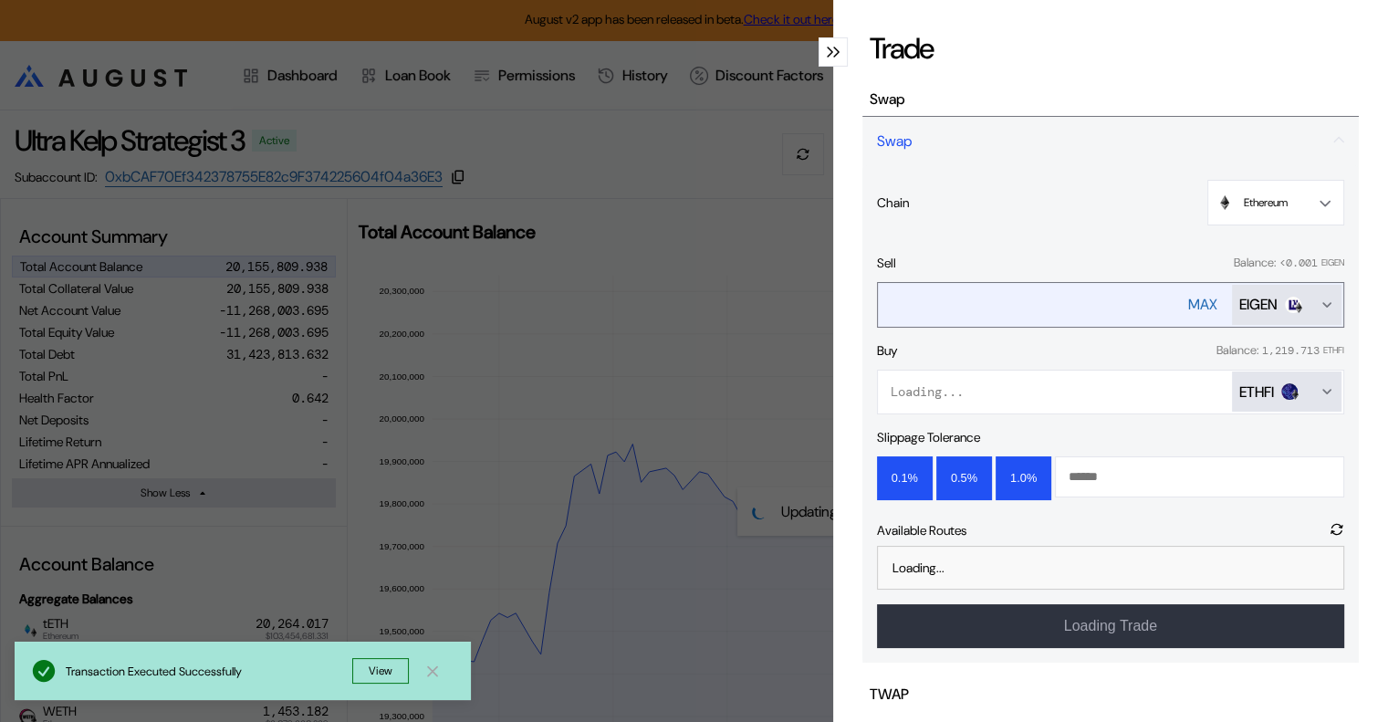
click at [1190, 301] on div "MAX" at bounding box center [1202, 304] width 29 height 19
type input "**********"
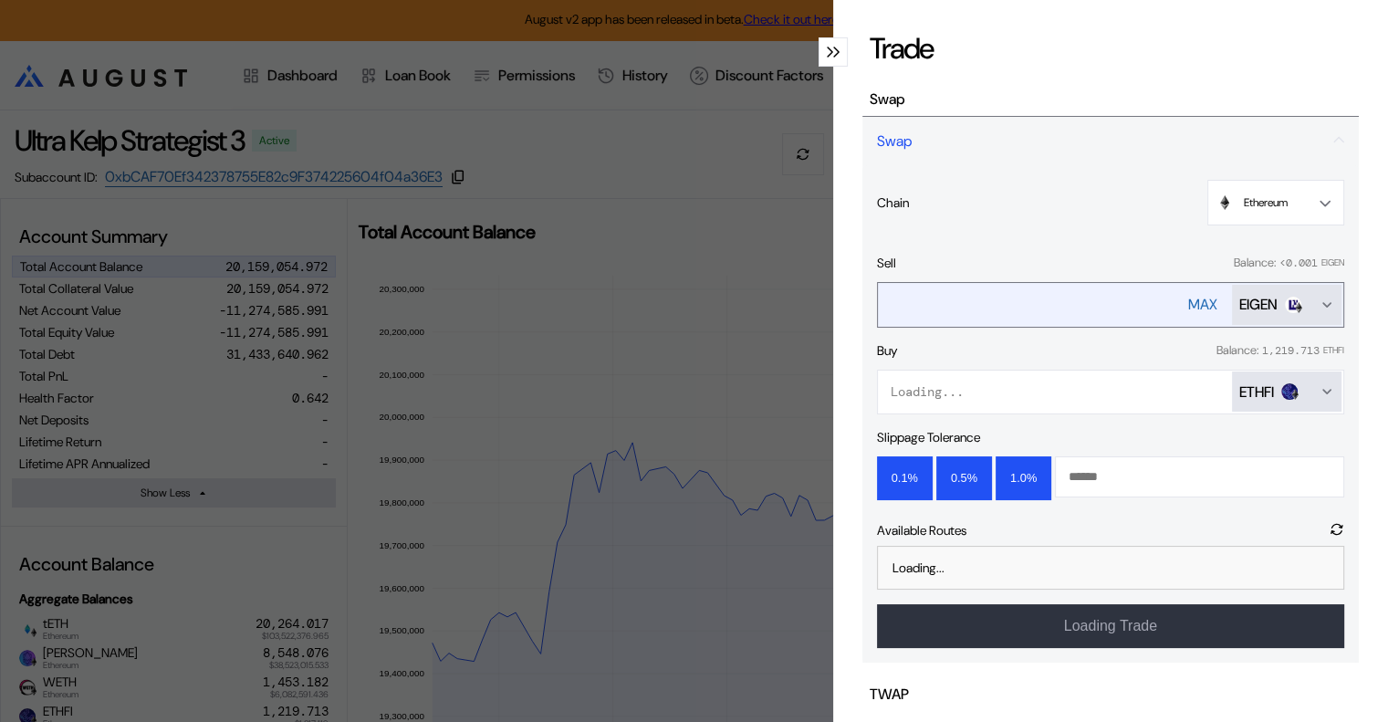
click at [1299, 299] on div "EIGEN" at bounding box center [1286, 304] width 95 height 19
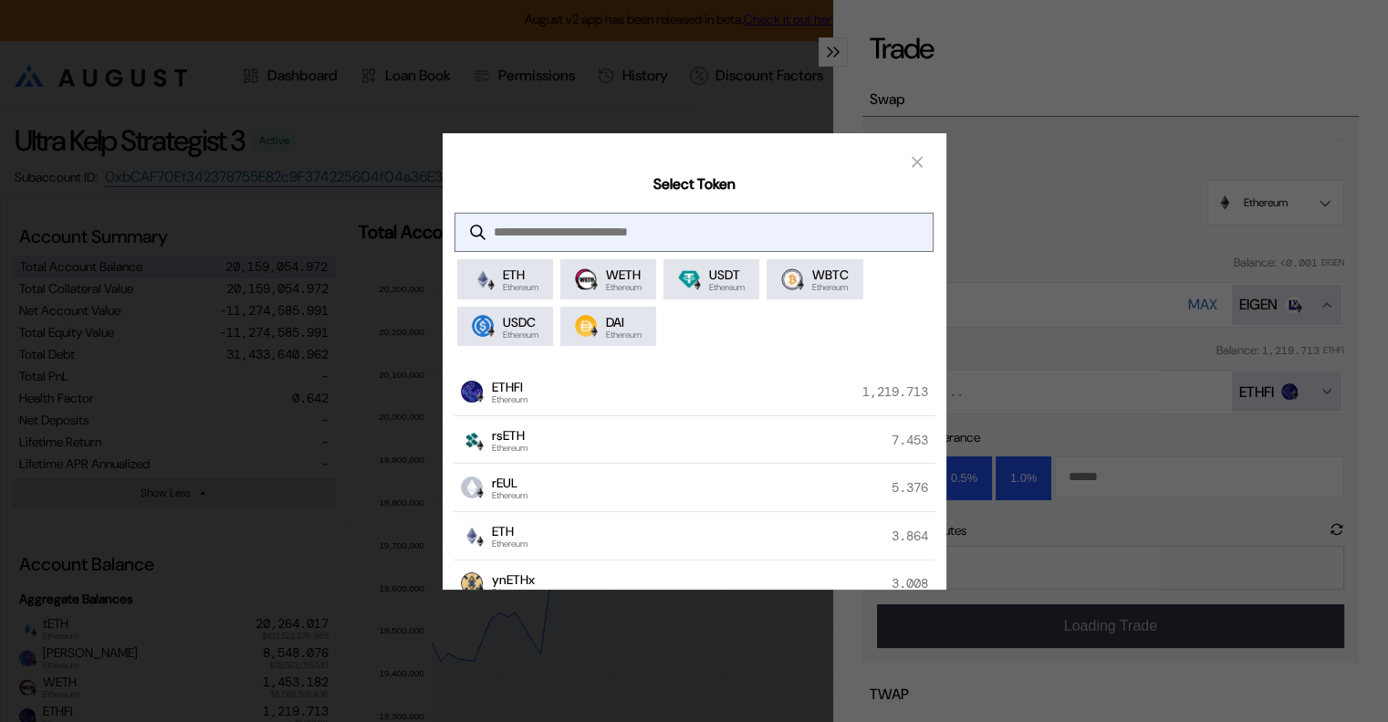
click at [560, 221] on input "modal" at bounding box center [679, 232] width 449 height 37
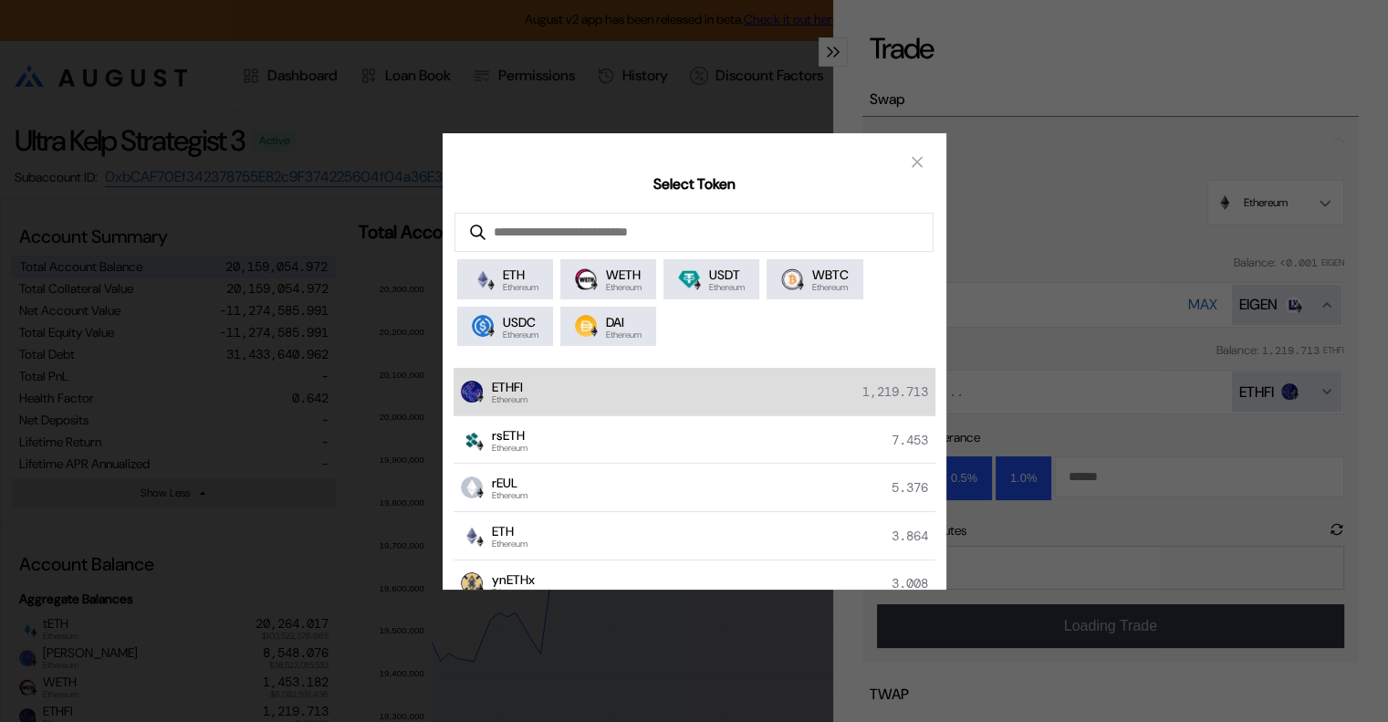
click at [567, 392] on div "ETHFI Ethereum 1,219.713" at bounding box center [695, 392] width 482 height 48
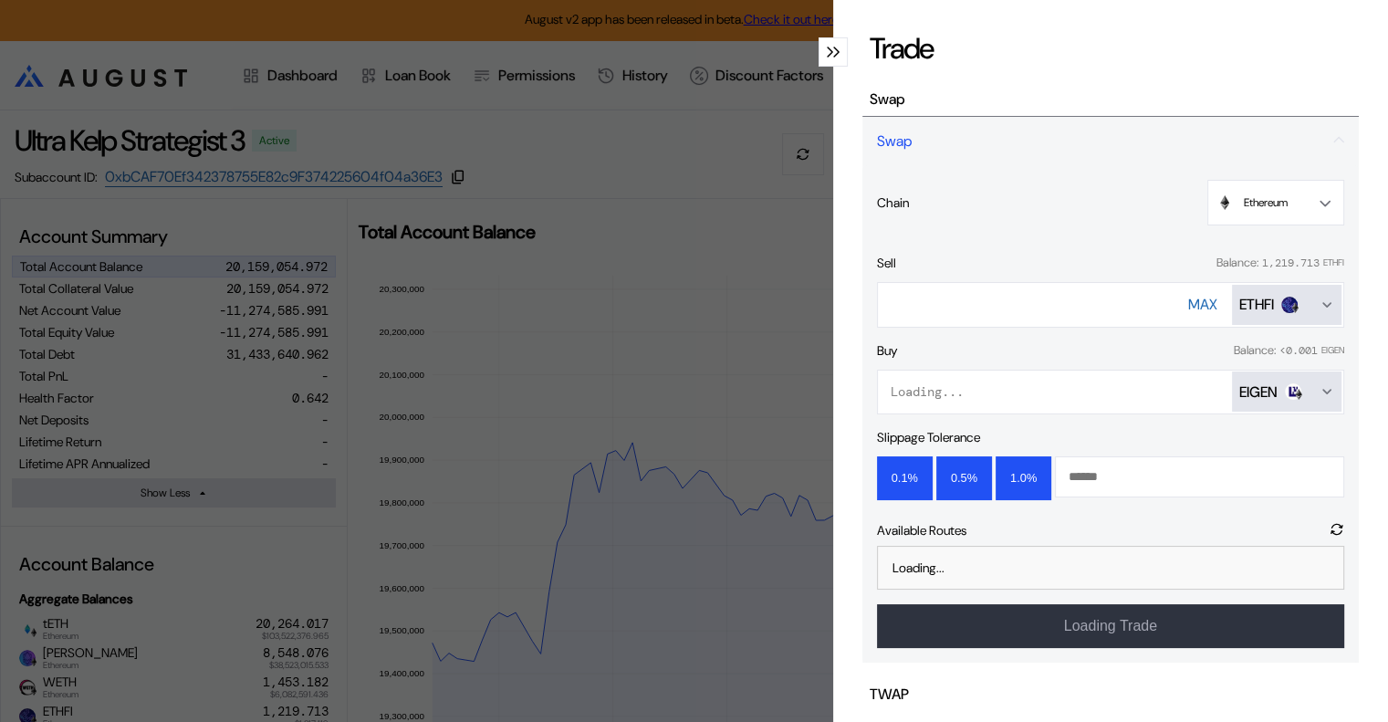
click at [1303, 389] on div "EIGEN" at bounding box center [1286, 391] width 95 height 19
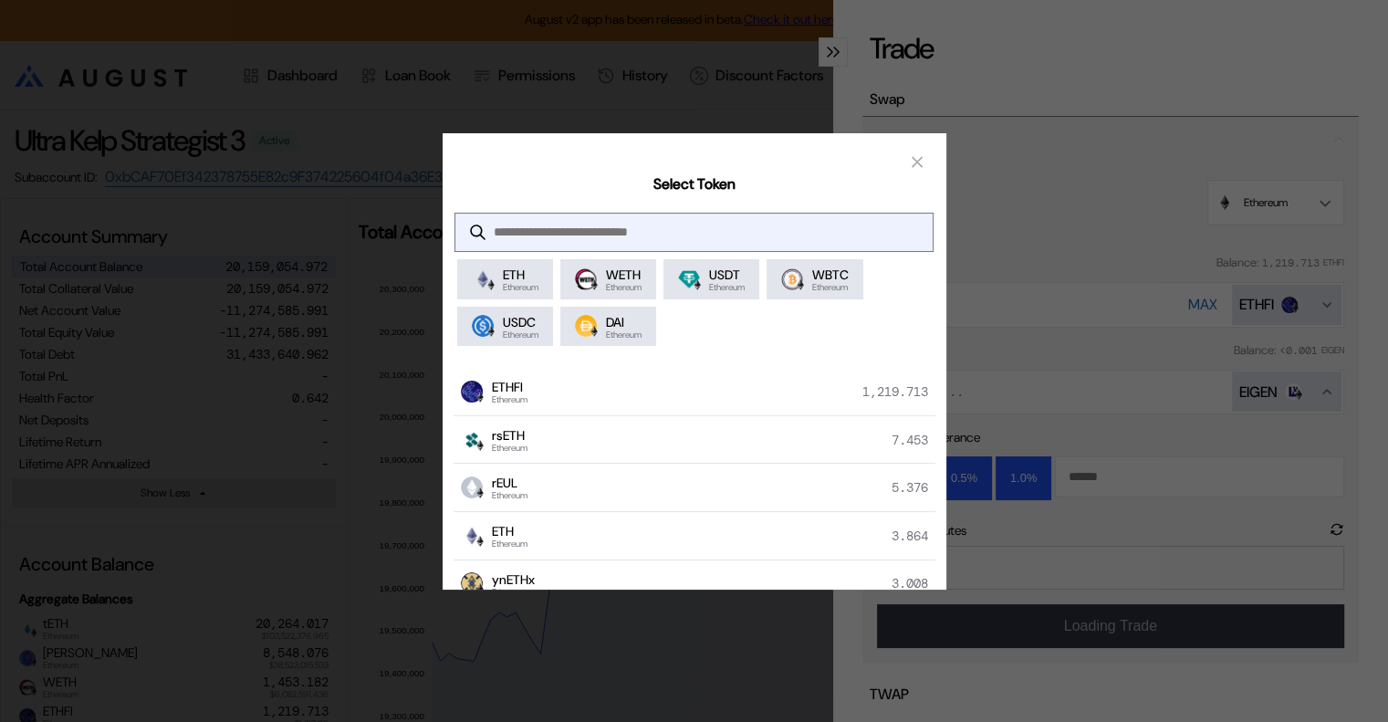
click at [559, 232] on input "modal" at bounding box center [679, 232] width 449 height 37
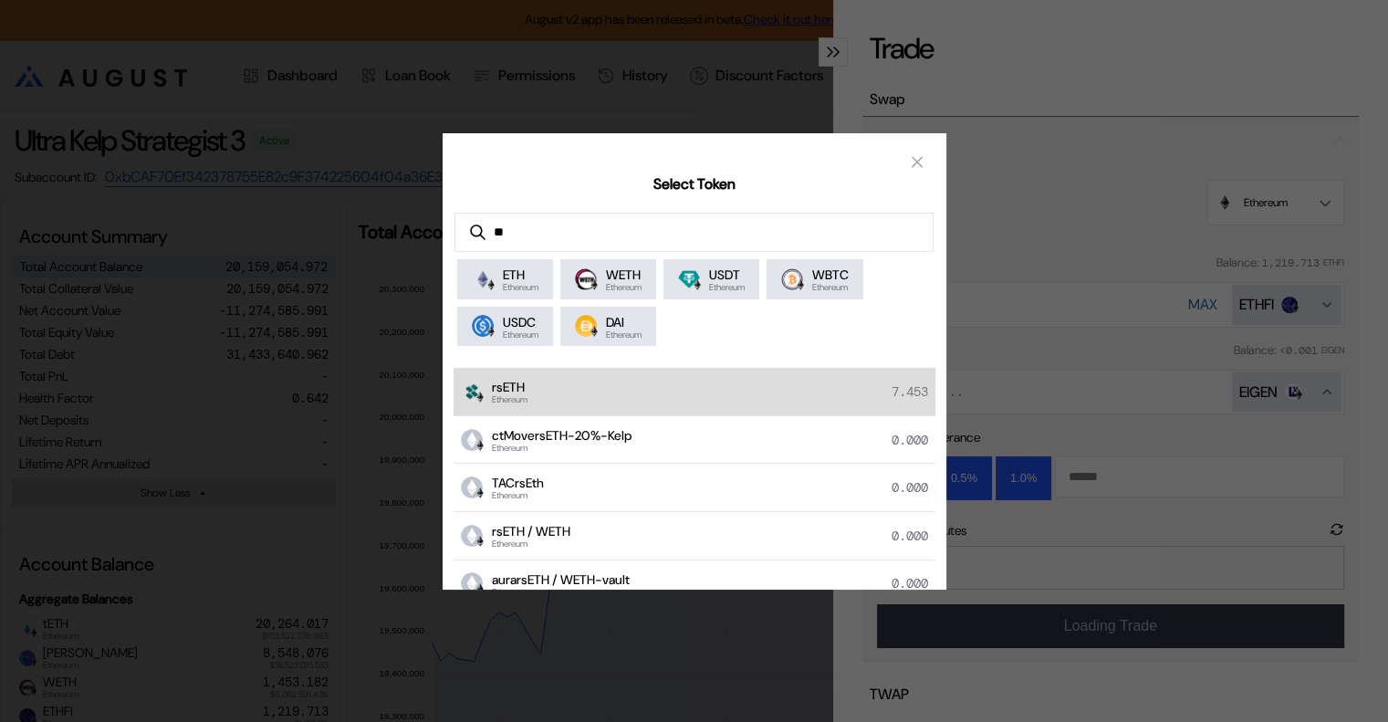
type input "**"
click at [548, 390] on div "rsETH Ethereum 7.453" at bounding box center [695, 392] width 482 height 48
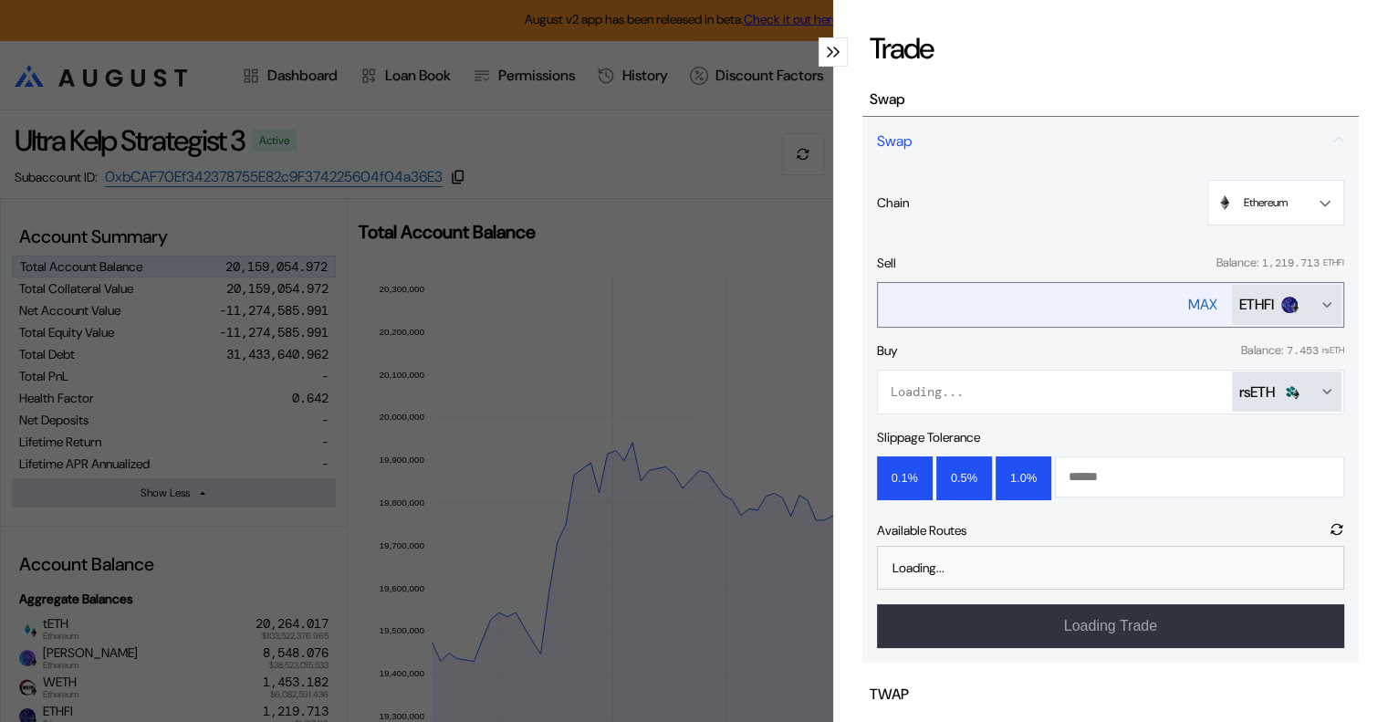
click at [1194, 303] on div "MAX" at bounding box center [1202, 304] width 29 height 19
type input "**********"
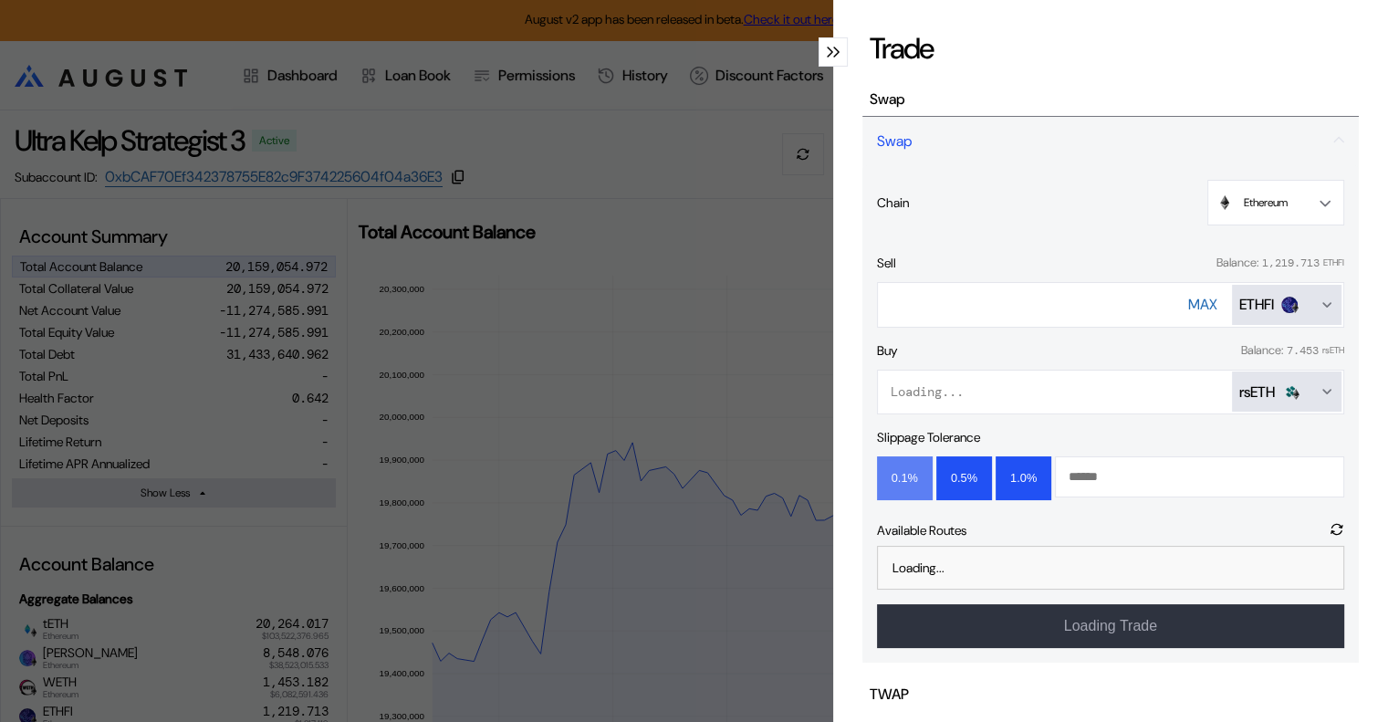
click at [884, 475] on button "0.1%" at bounding box center [905, 478] width 56 height 44
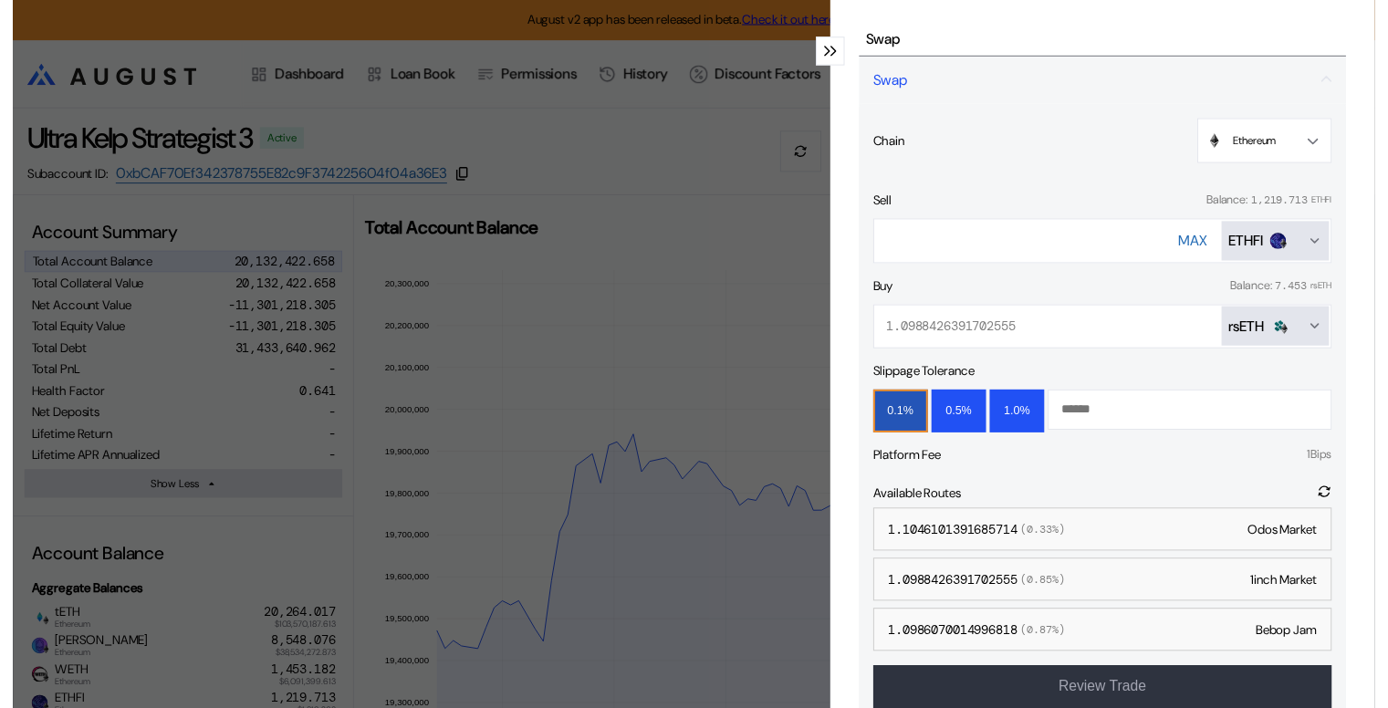
scroll to position [91, 0]
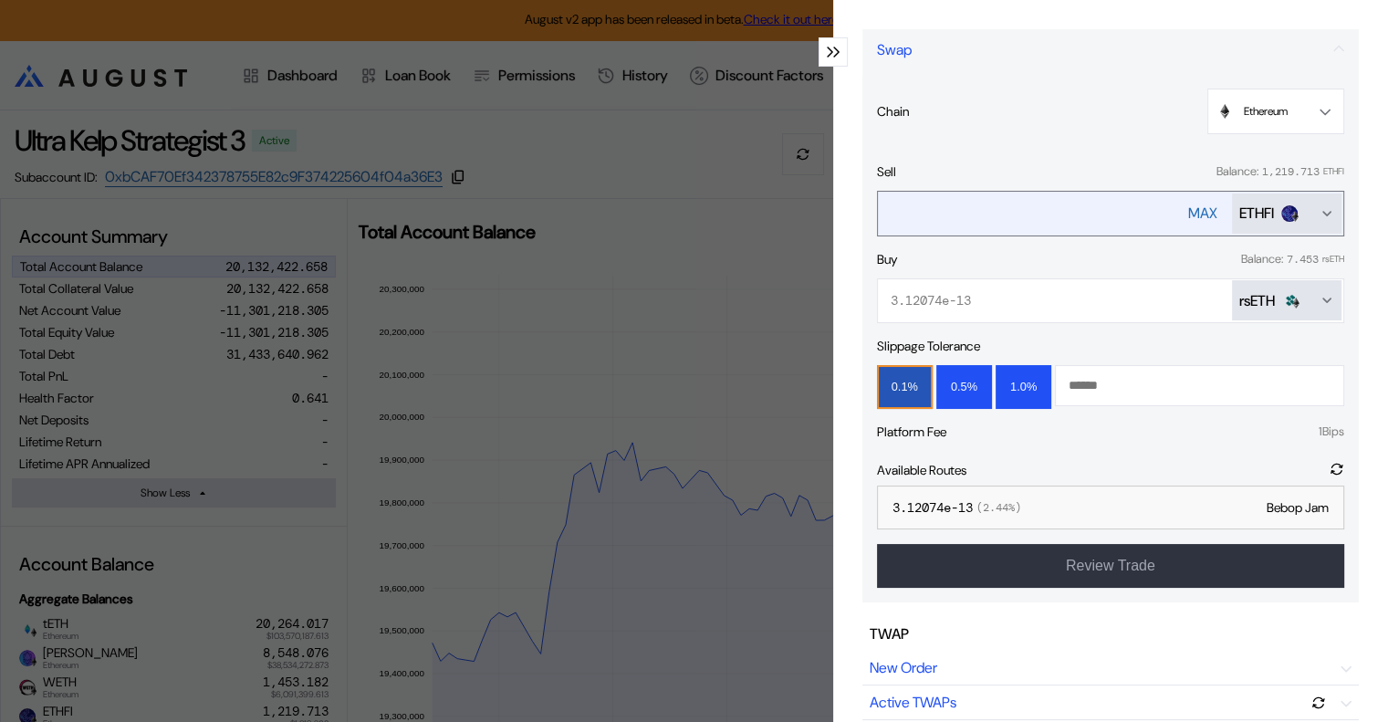
click at [1194, 209] on div "MAX" at bounding box center [1202, 213] width 29 height 19
drag, startPoint x: 1076, startPoint y: 210, endPoint x: 879, endPoint y: 211, distance: 197.1
click at [879, 211] on input "**********" at bounding box center [1015, 212] width 275 height 37
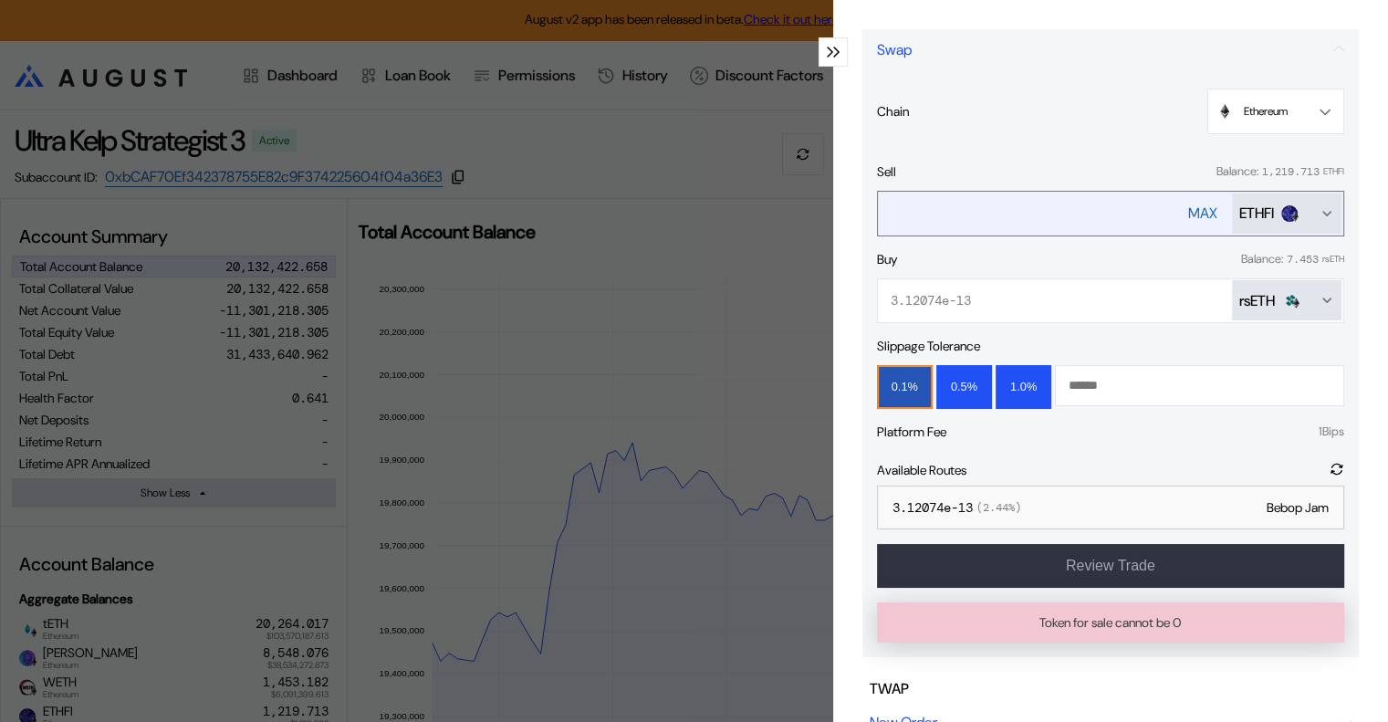
click at [1188, 207] on div "MAX" at bounding box center [1202, 213] width 29 height 19
type input "**********"
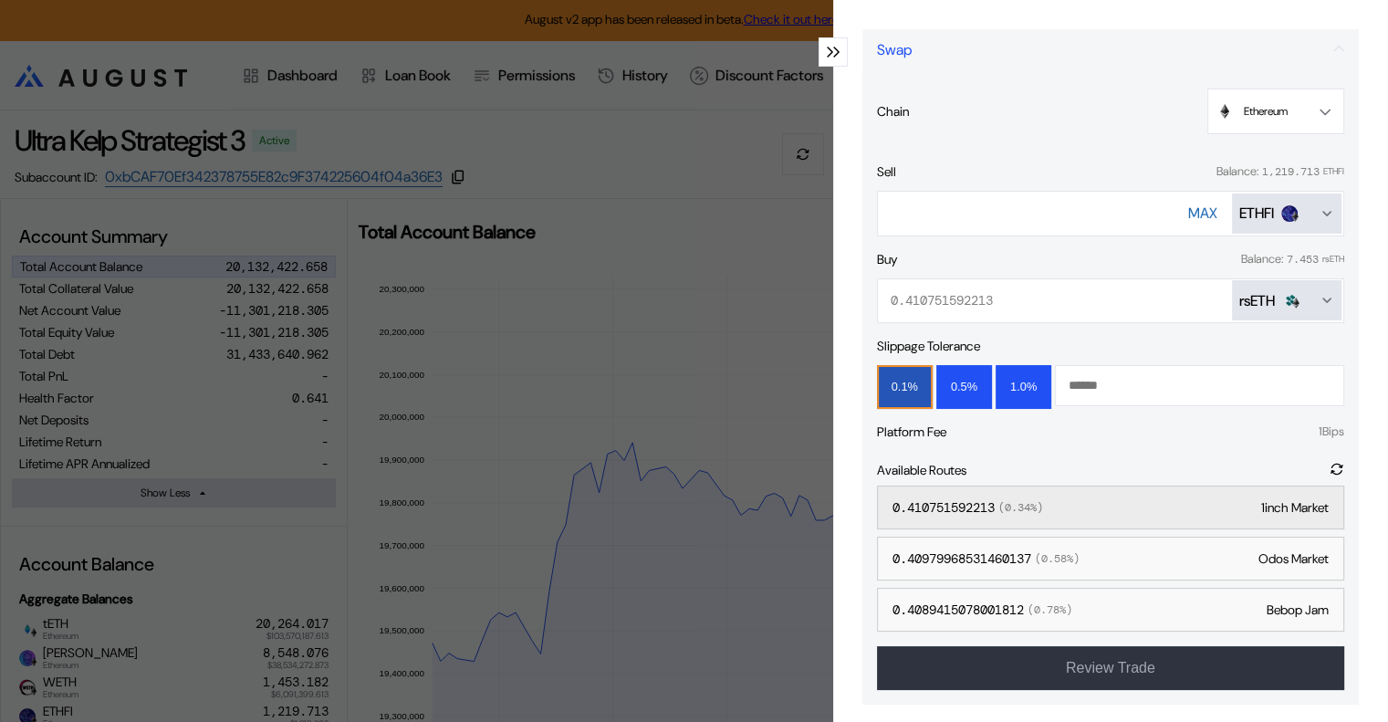
click at [975, 507] on div "0.410751592213 ( 0.34 %)" at bounding box center [968, 507] width 151 height 16
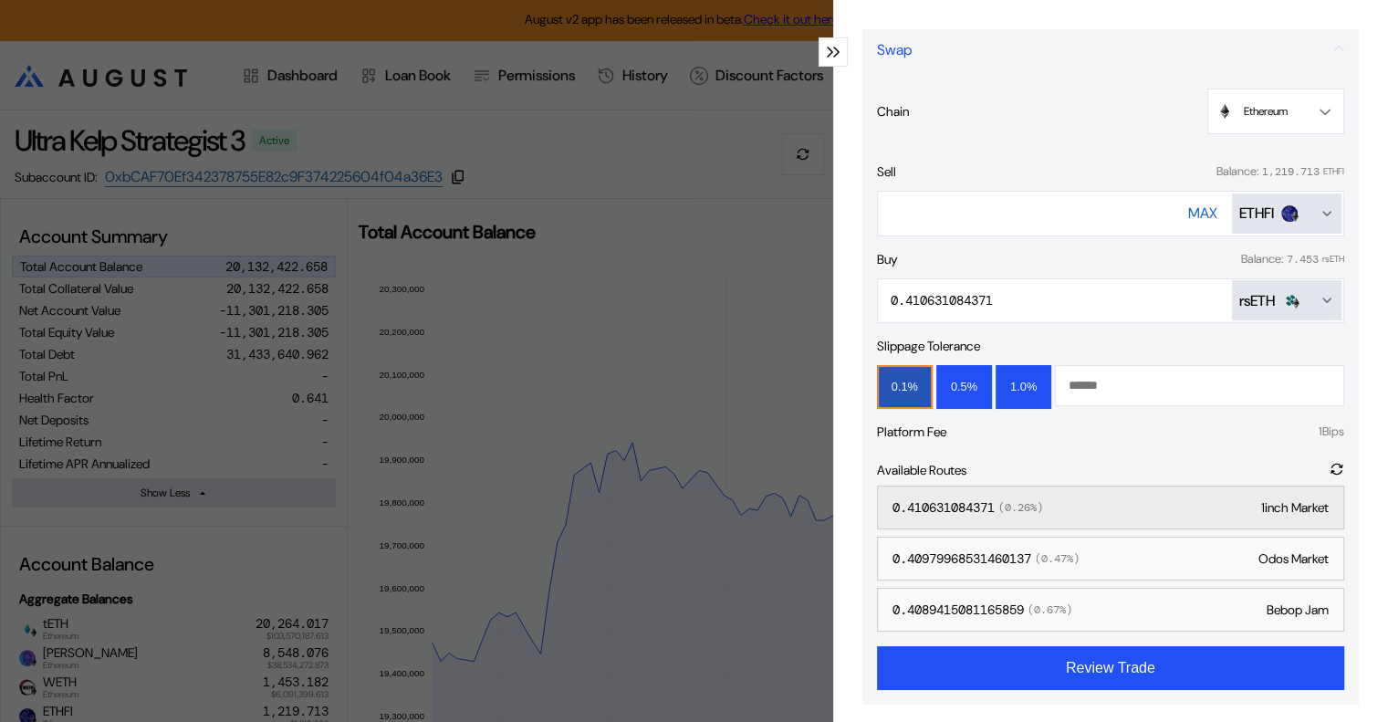
click at [967, 501] on div "0.410631084371 ( 0.26 %)" at bounding box center [968, 507] width 151 height 16
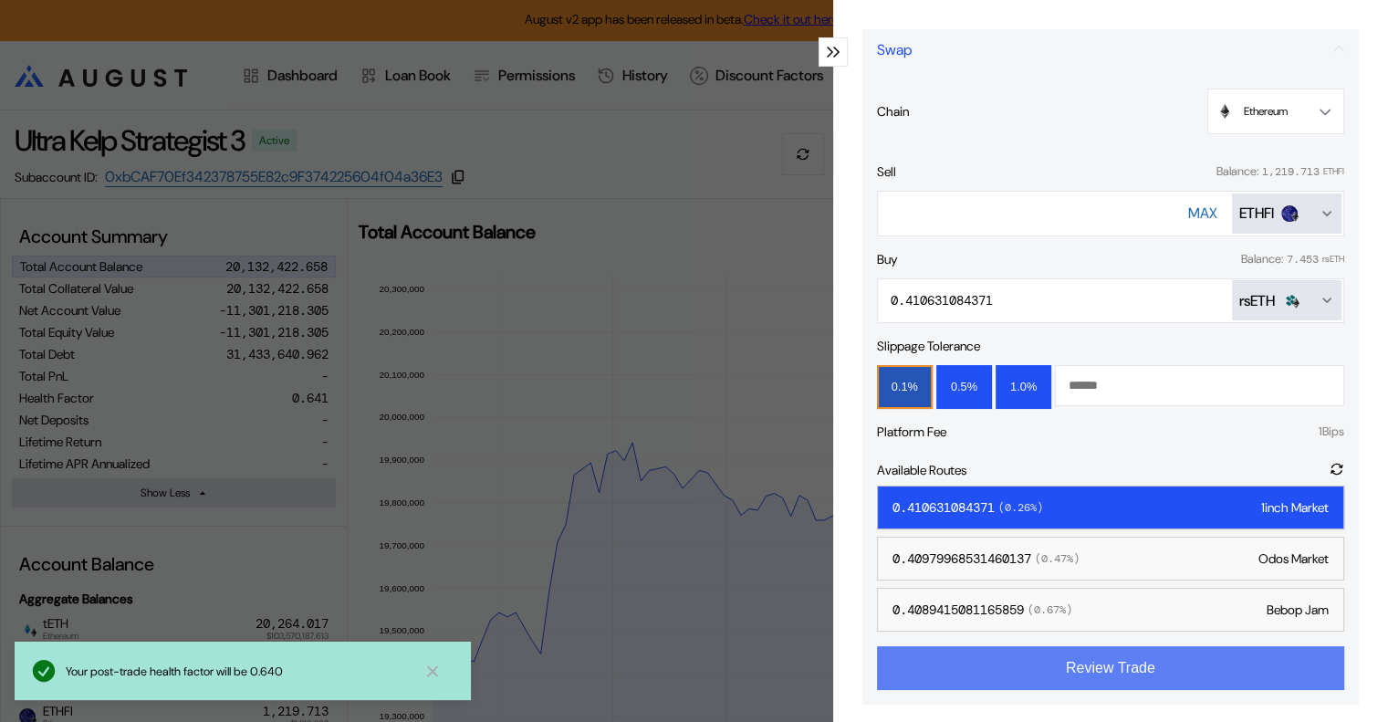
click at [1095, 671] on button "Review Trade" at bounding box center [1110, 668] width 467 height 44
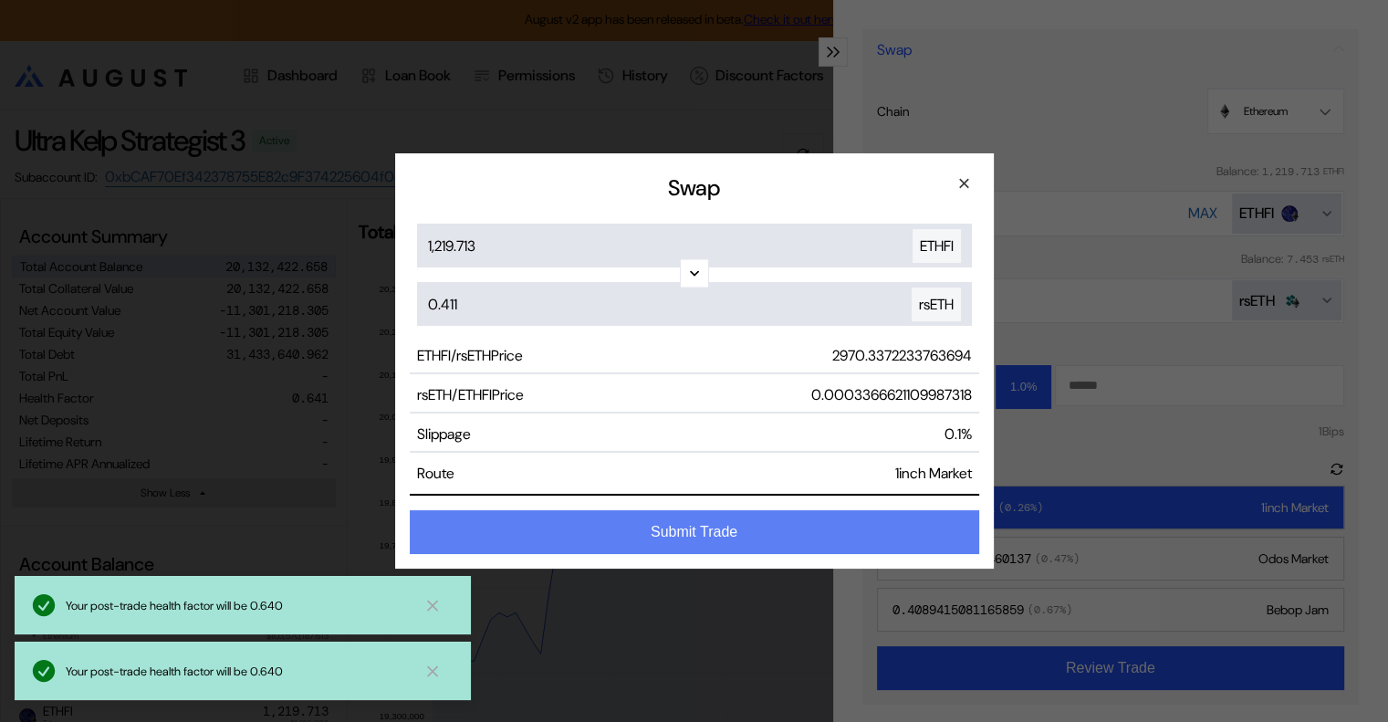
click at [747, 532] on button "Submit Trade" at bounding box center [694, 532] width 569 height 44
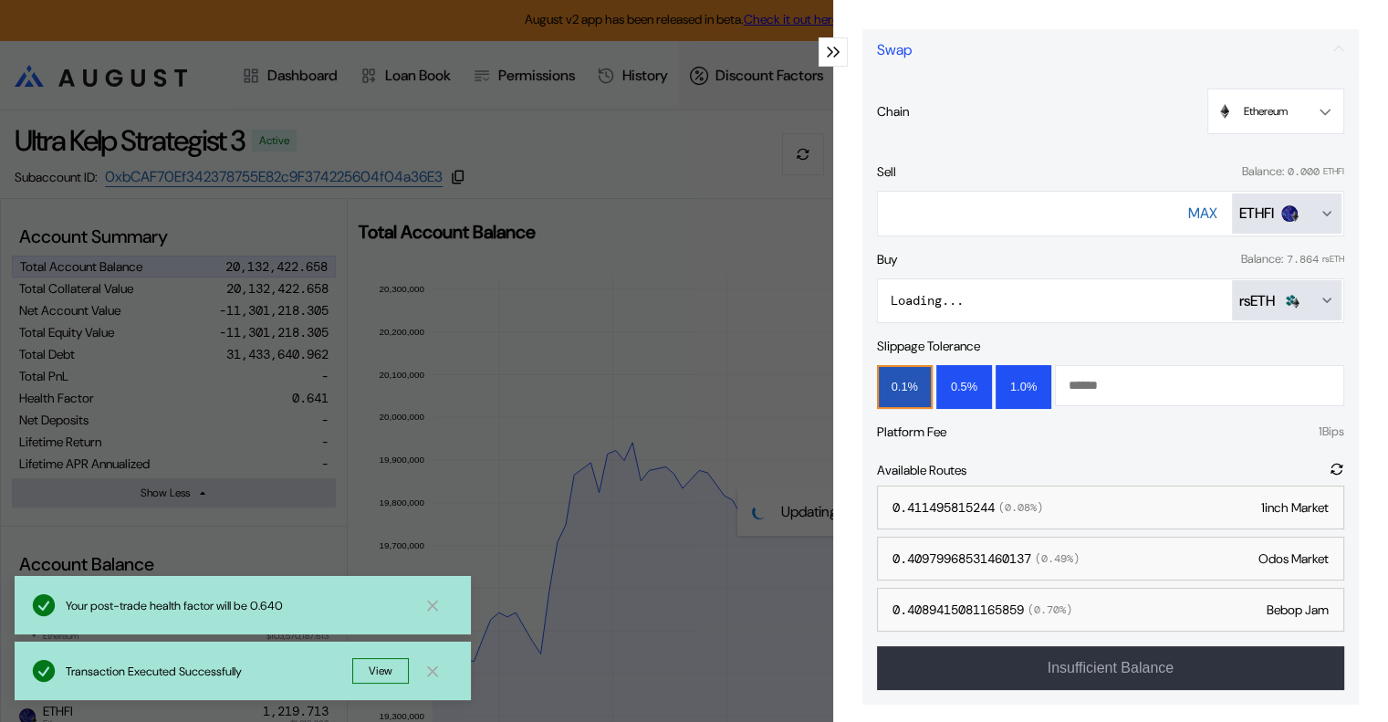
click at [827, 53] on icon "modal" at bounding box center [830, 52] width 6 height 11
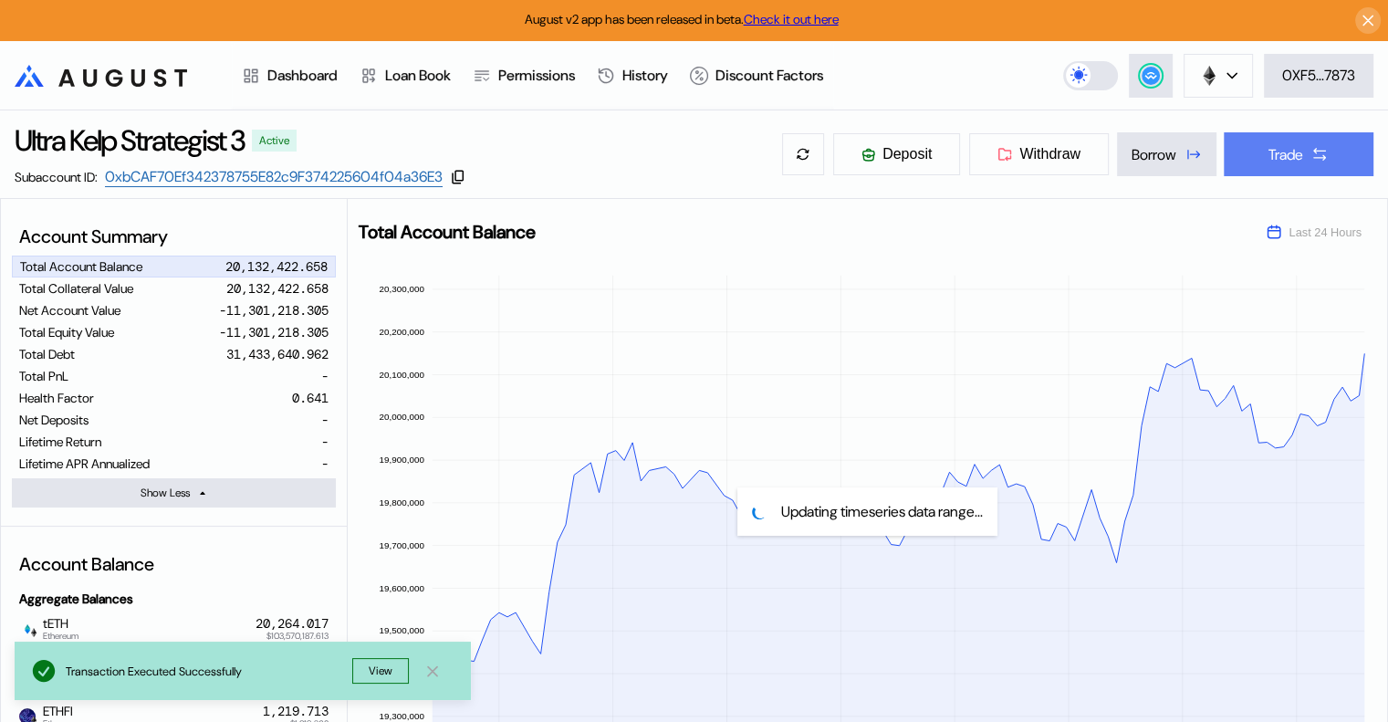
click at [1282, 154] on div "Trade" at bounding box center [1286, 154] width 35 height 19
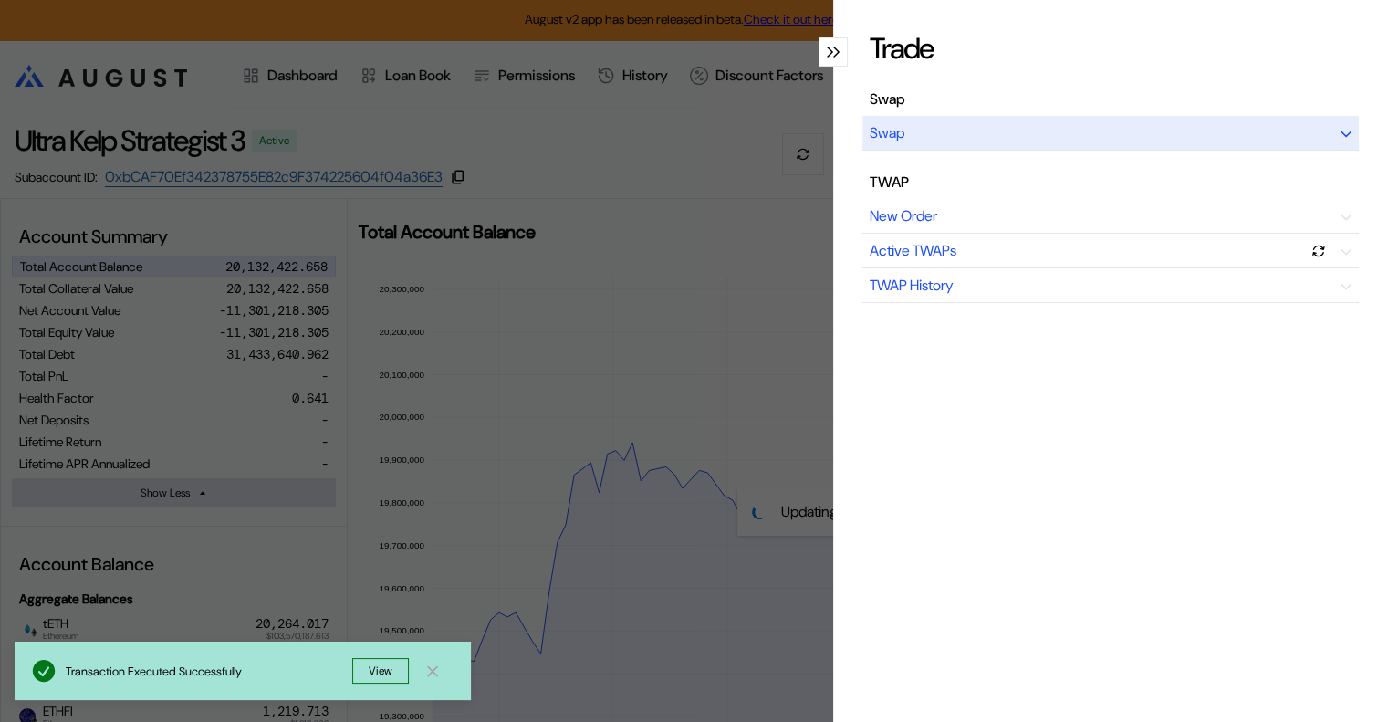
click at [971, 123] on div "Swap" at bounding box center [1110, 133] width 496 height 35
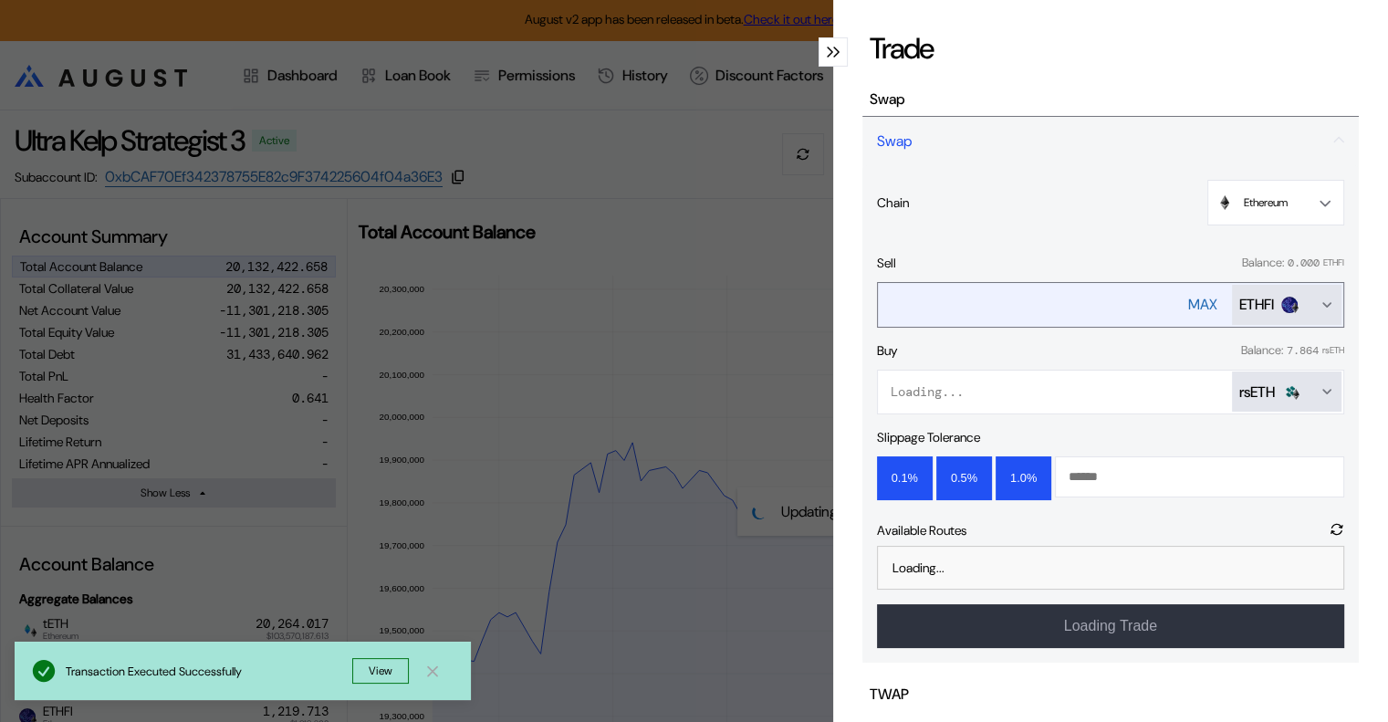
click at [1188, 298] on div "MAX" at bounding box center [1202, 304] width 29 height 19
type input "***"
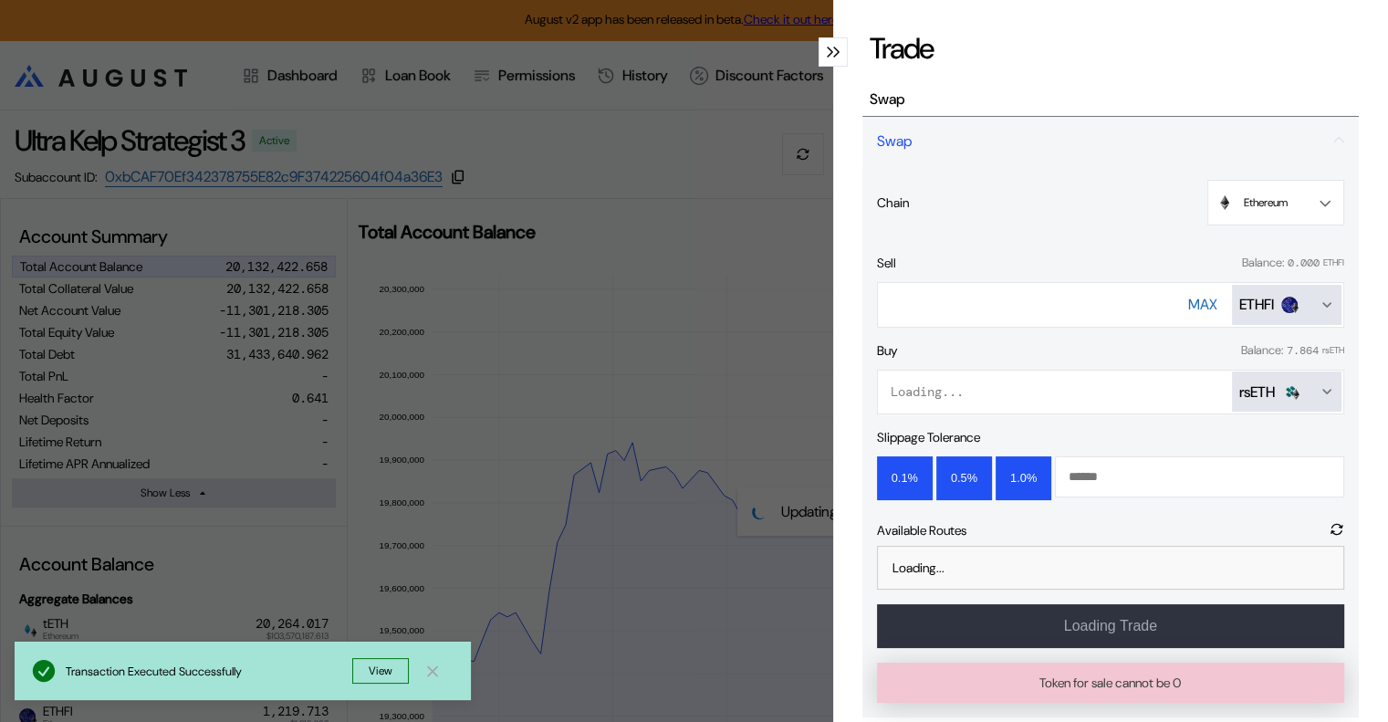
click at [827, 47] on icon "modal" at bounding box center [830, 52] width 6 height 11
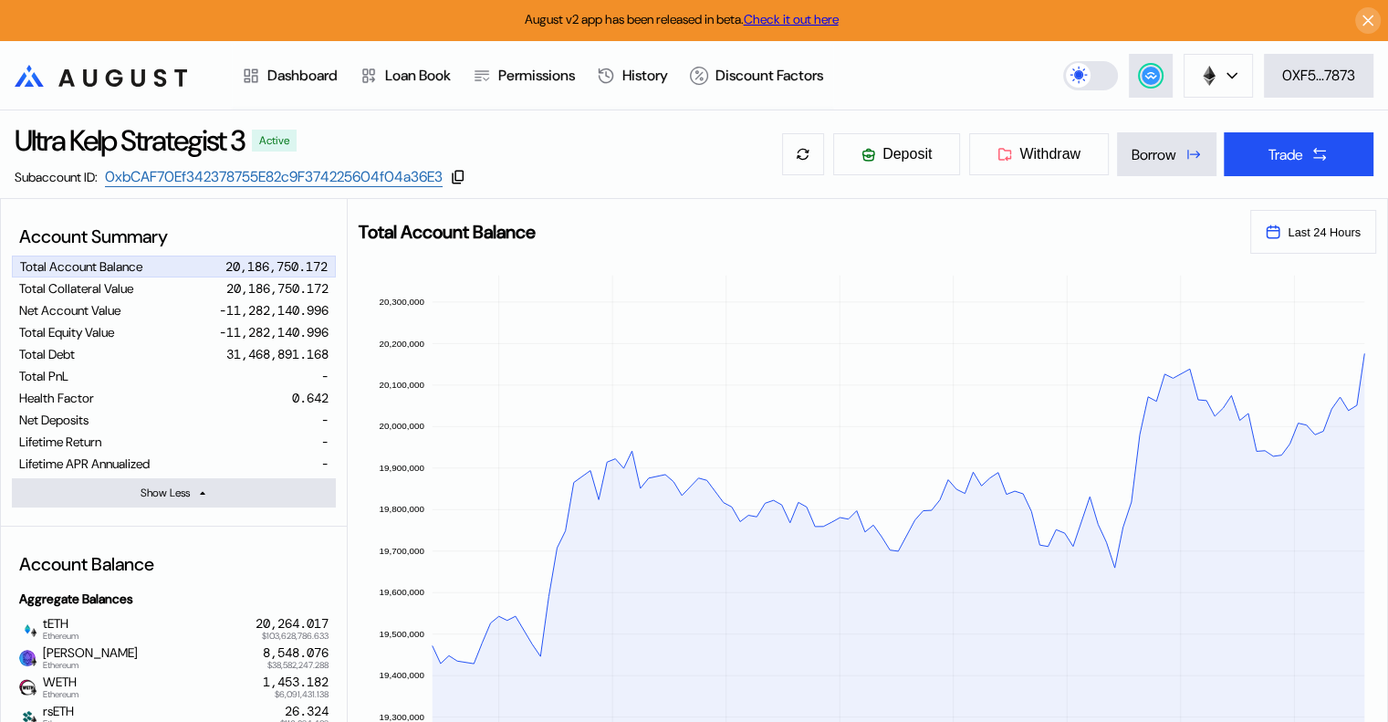
click at [89, 80] on icon ".cls-1 { fill: url(#radial-gradient); } .cls-1, .cls-2 { stroke-width: 0px; } .…" at bounding box center [101, 76] width 172 height 22
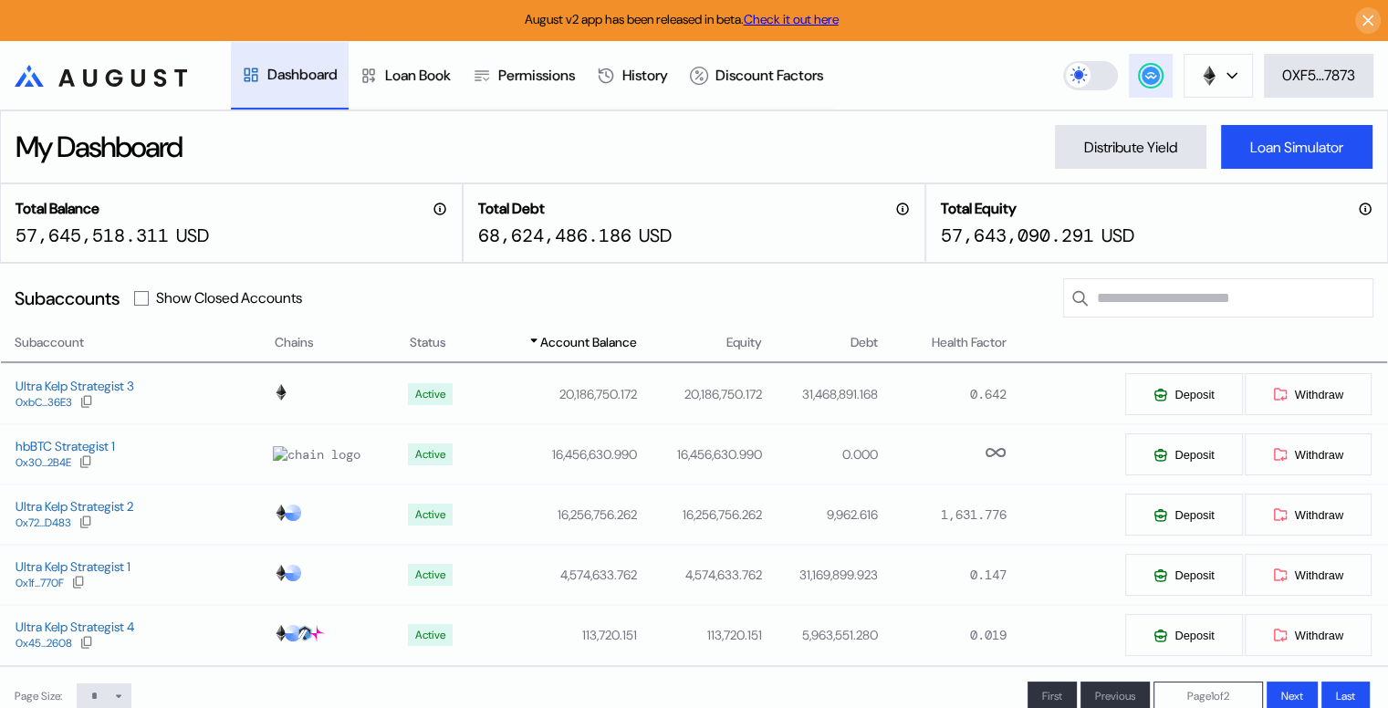
click at [1153, 78] on circle at bounding box center [1151, 76] width 18 height 18
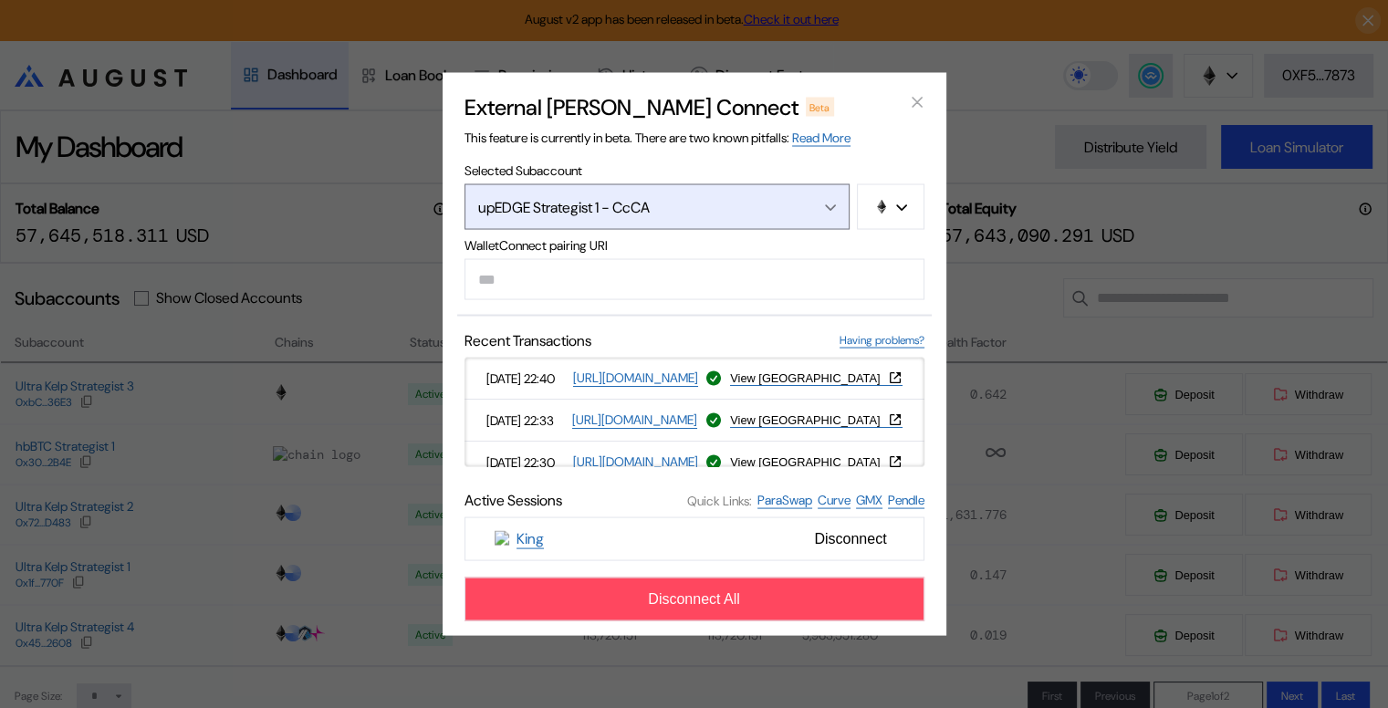
click at [830, 200] on div "Open menu" at bounding box center [826, 207] width 20 height 16
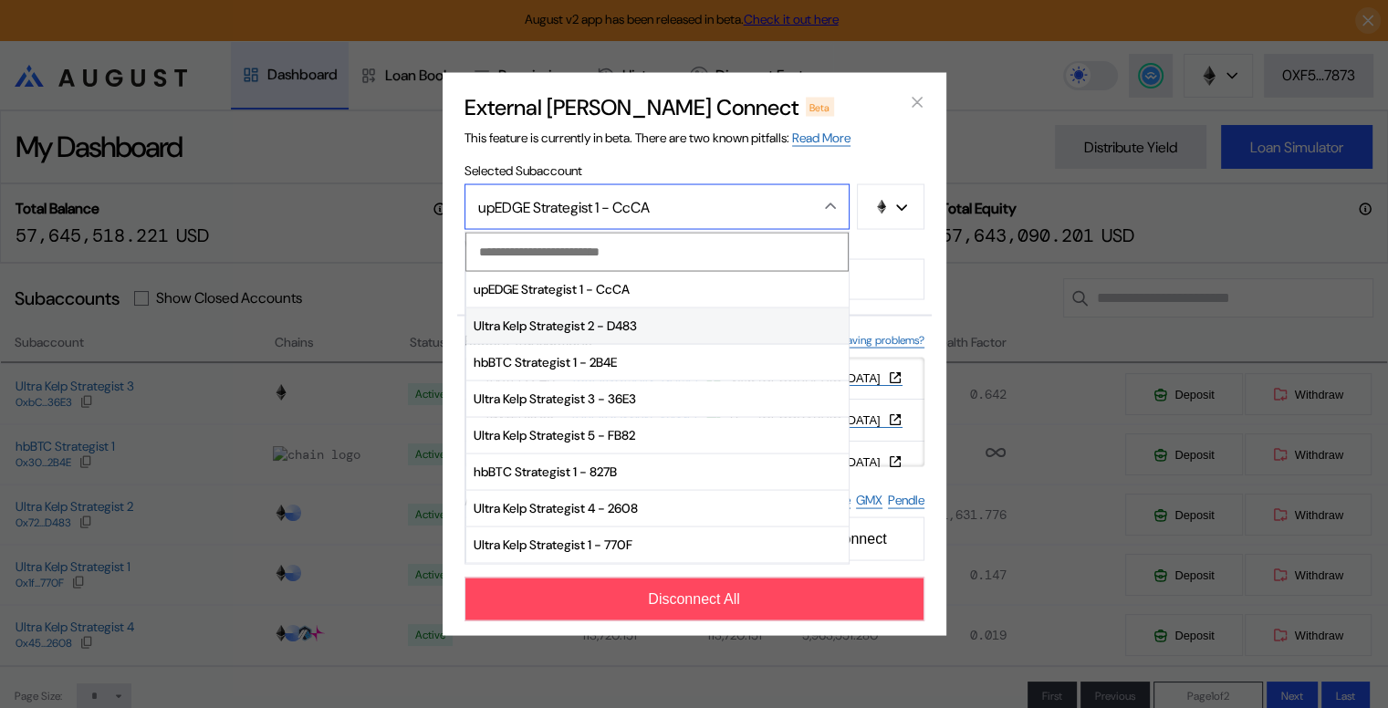
click at [538, 323] on span "Ultra Kelp Strategist 2 - D483" at bounding box center [657, 326] width 382 height 37
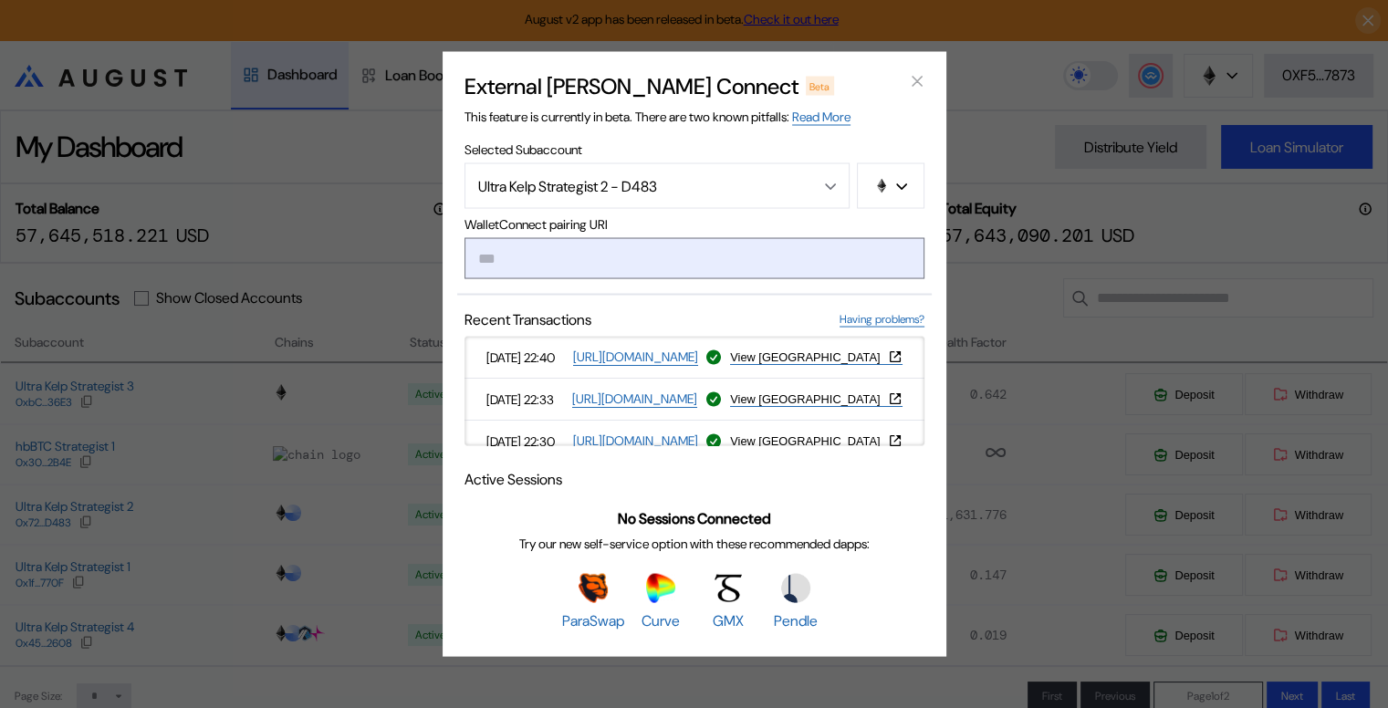
click at [555, 264] on input "modal" at bounding box center [695, 258] width 460 height 41
type input "**********"
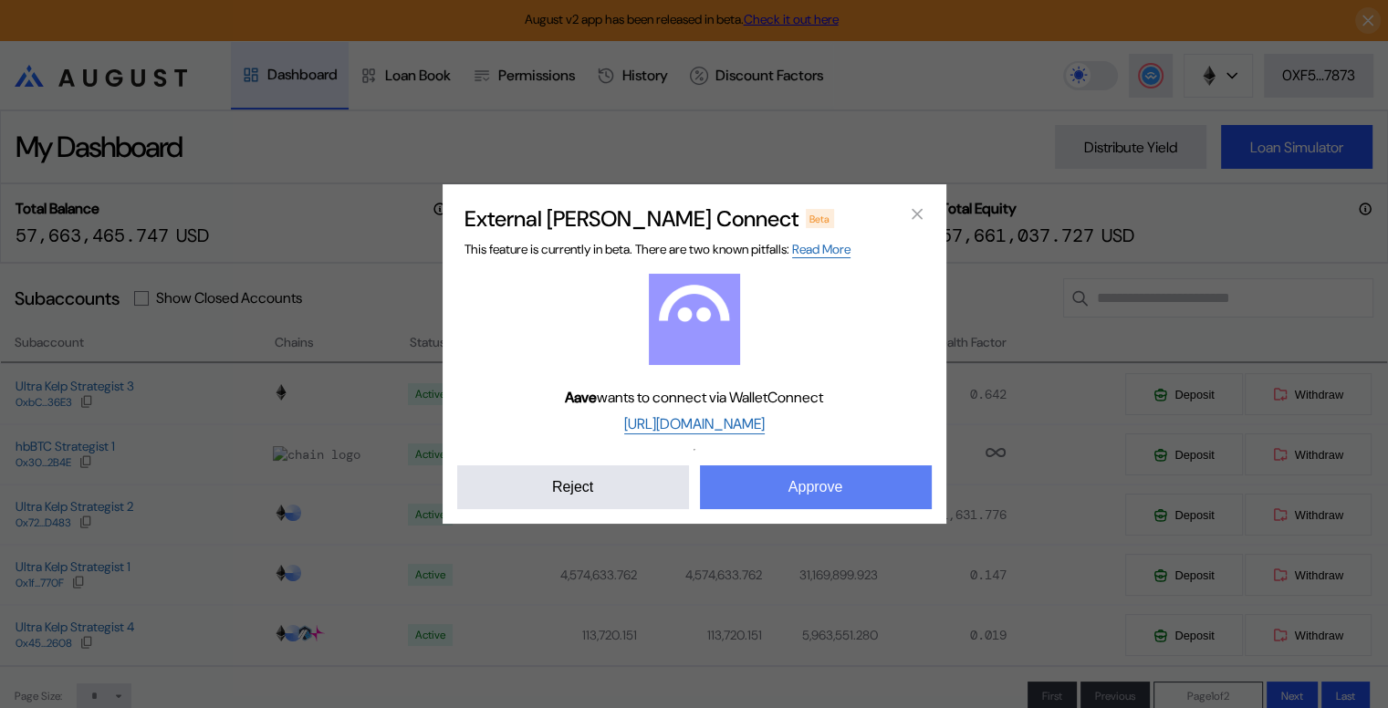
click at [781, 492] on button "Approve" at bounding box center [816, 487] width 232 height 44
